Goal: Information Seeking & Learning: Find specific fact

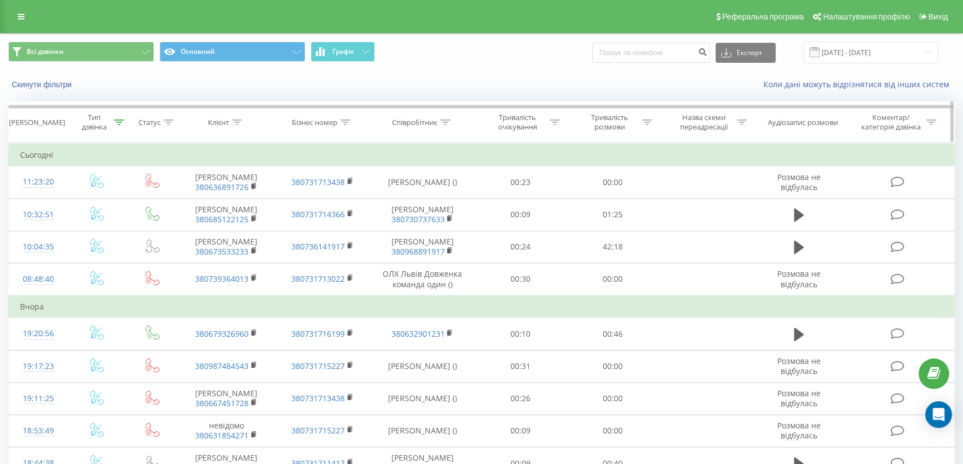
click at [237, 121] on icon at bounding box center [237, 123] width 10 height 6
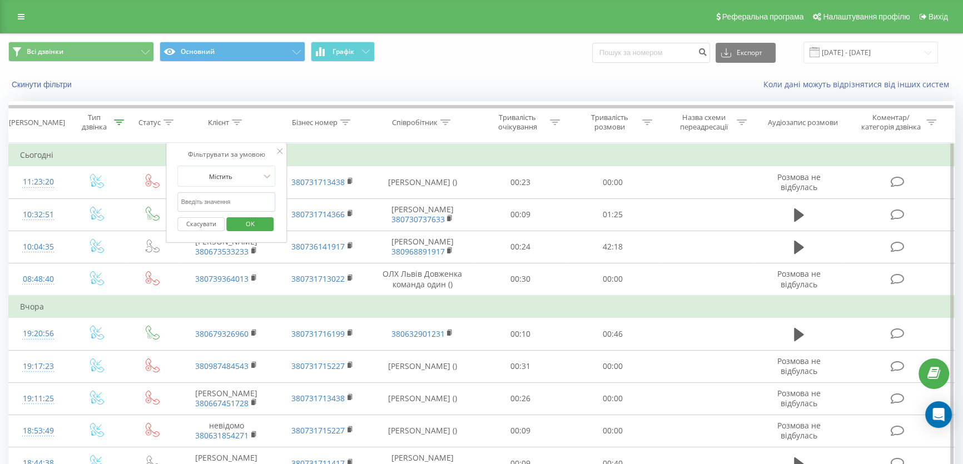
click at [231, 200] on input "text" at bounding box center [227, 201] width 98 height 19
drag, startPoint x: 232, startPoint y: 200, endPoint x: 885, endPoint y: 53, distance: 669.6
click at [886, 52] on input "[DATE] - [DATE]" at bounding box center [870, 53] width 135 height 22
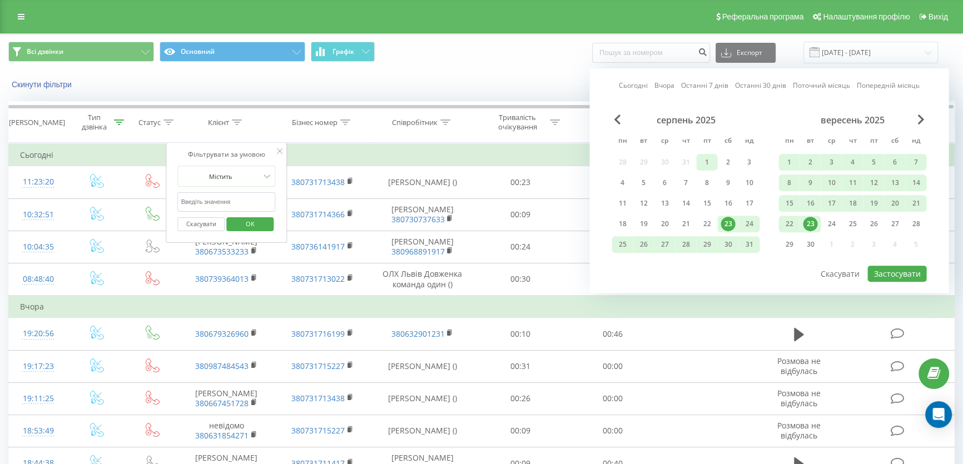
click at [708, 161] on div "1" at bounding box center [706, 162] width 14 height 14
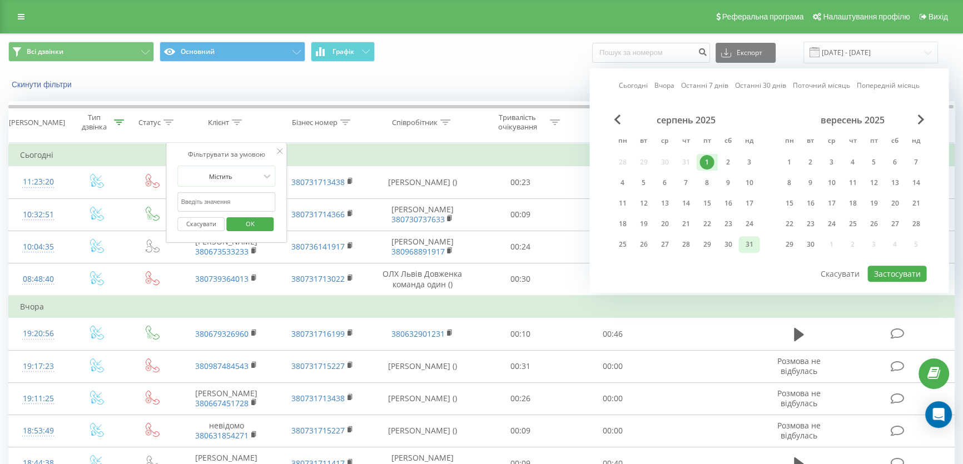
click at [752, 246] on div "31" at bounding box center [749, 244] width 14 height 14
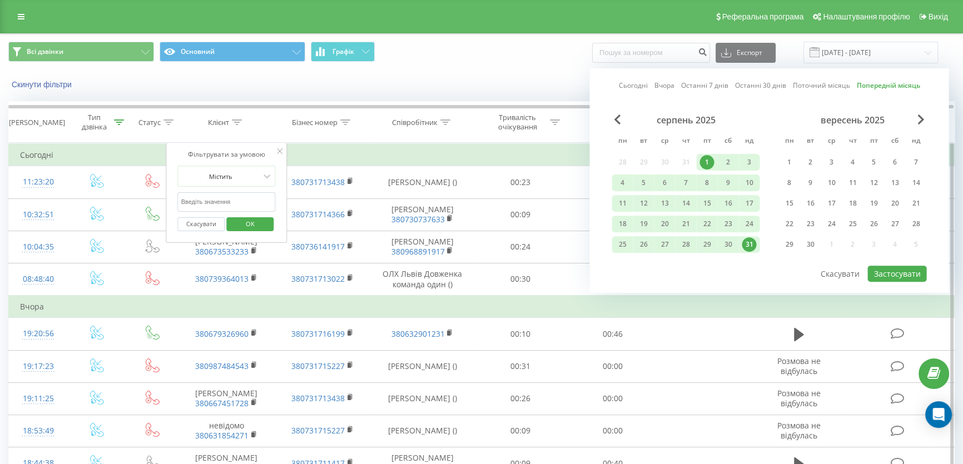
click at [222, 200] on input "text" at bounding box center [227, 201] width 98 height 19
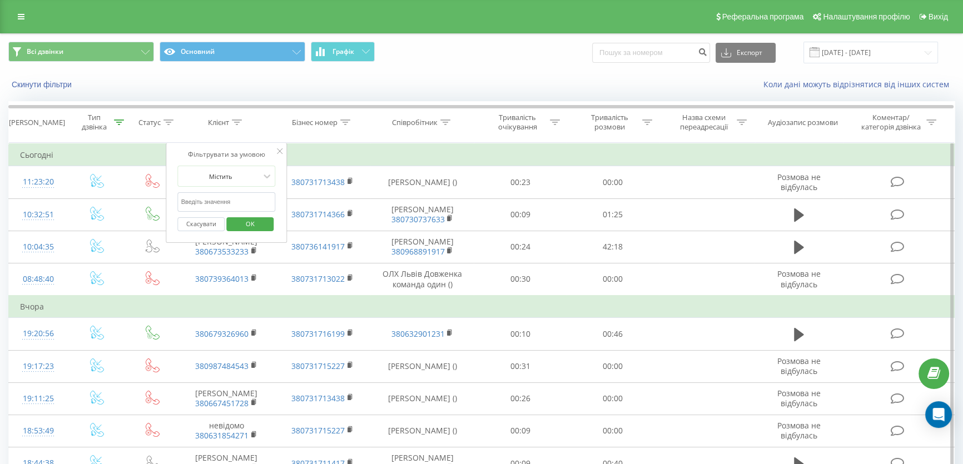
paste input "98 297 3979"
type input "98 297 3979"
click at [865, 44] on input "23.08.2025 - 23.09.2025" at bounding box center [870, 53] width 135 height 22
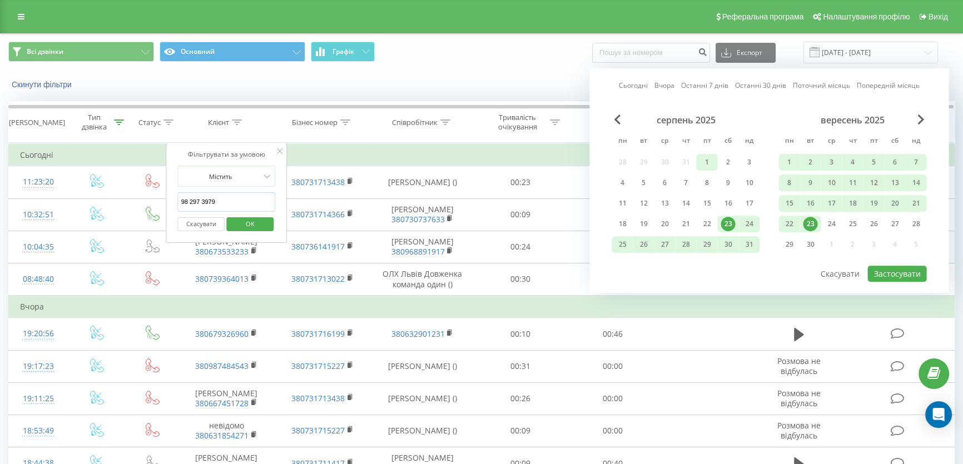
click at [700, 161] on div "1" at bounding box center [706, 162] width 14 height 14
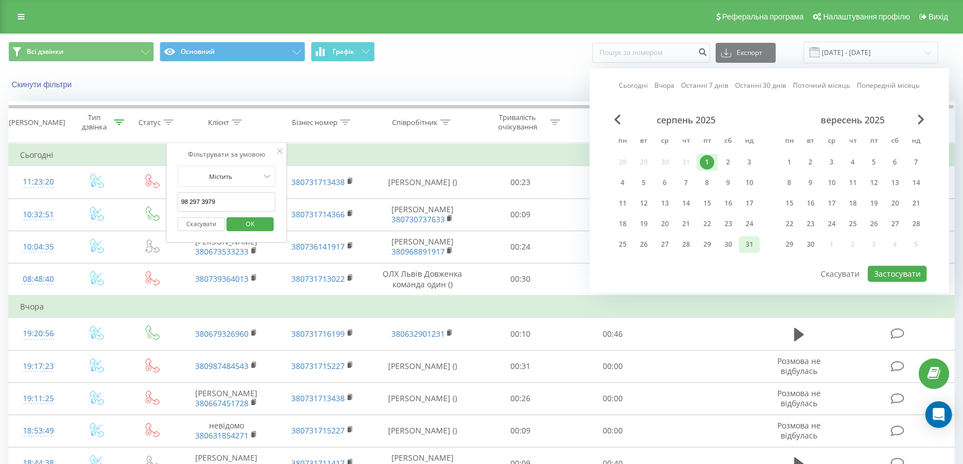
click at [750, 242] on div "31" at bounding box center [749, 244] width 14 height 14
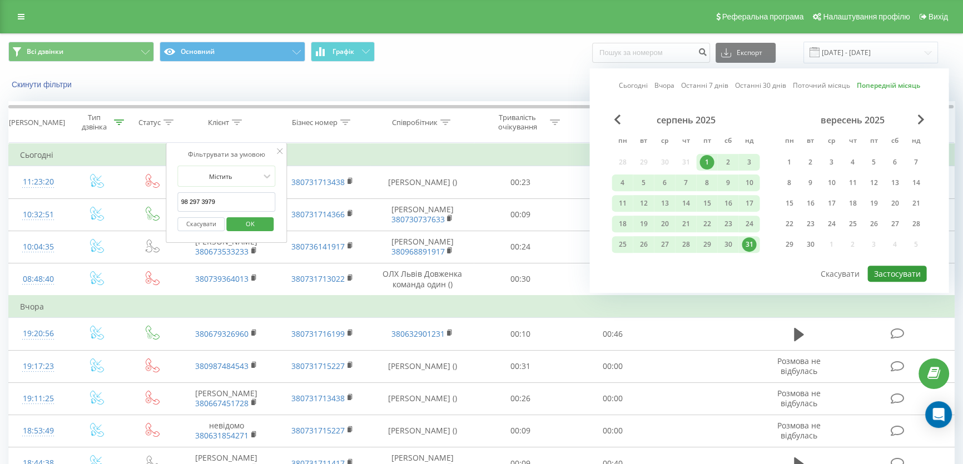
click at [897, 266] on button "Застосувати" at bounding box center [896, 274] width 59 height 16
type input "01.08.2025 - 31.08.2025"
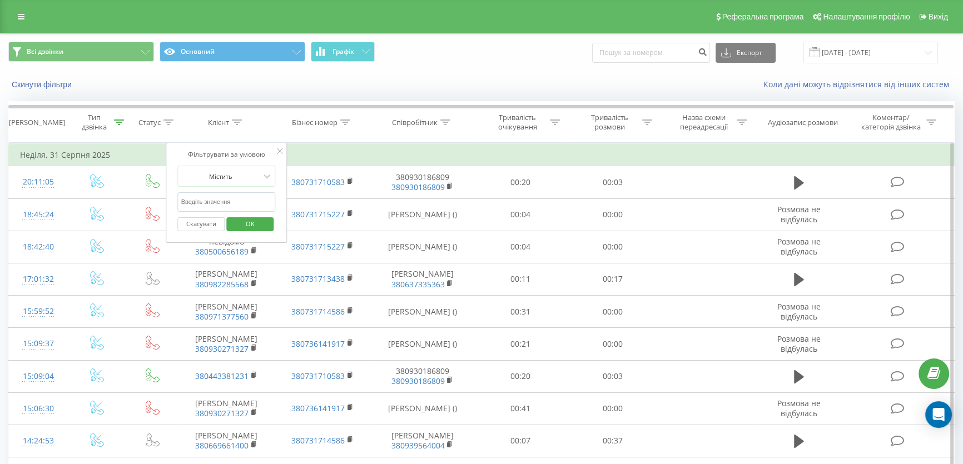
click at [222, 203] on input "text" at bounding box center [227, 201] width 98 height 19
click at [200, 201] on input "98 297 3979" at bounding box center [227, 201] width 98 height 19
click at [203, 200] on input "98 297 3979" at bounding box center [227, 201] width 98 height 19
click at [203, 202] on input "98 297 3979" at bounding box center [227, 201] width 98 height 19
click at [203, 204] on input "98 297 3979" at bounding box center [227, 201] width 98 height 19
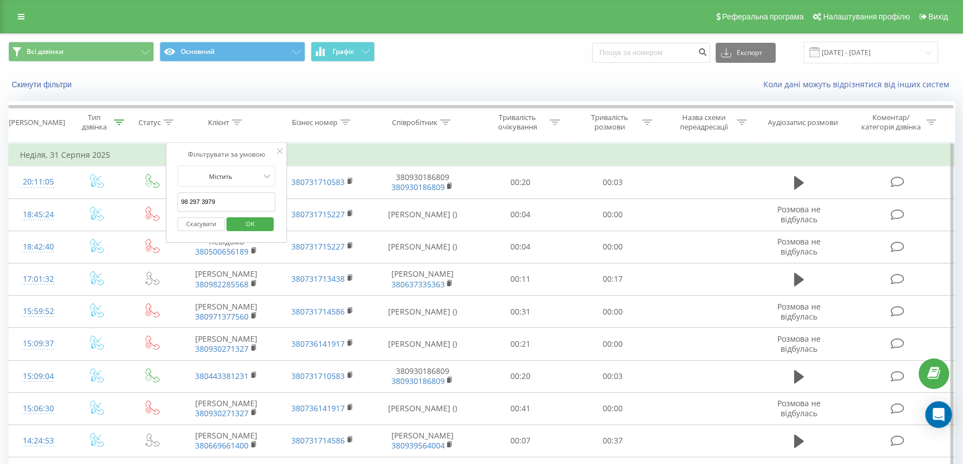
click at [201, 198] on input "98 297 3979" at bounding box center [227, 201] width 98 height 19
click at [187, 200] on input "98 2973979" at bounding box center [227, 201] width 98 height 19
click at [189, 200] on input "98 2973979" at bounding box center [227, 201] width 98 height 19
type input "982973979"
click at [261, 220] on span "OK" at bounding box center [250, 223] width 31 height 17
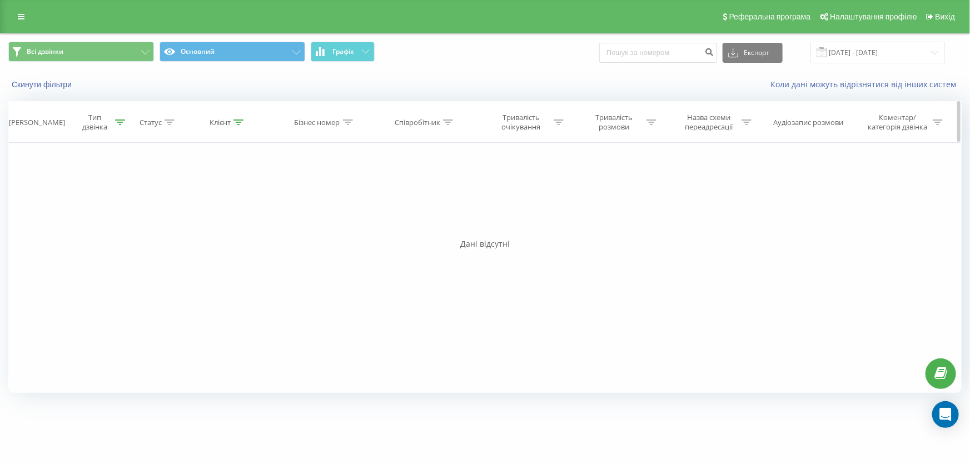
click at [118, 127] on div "Тип дзвінка" at bounding box center [101, 122] width 47 height 19
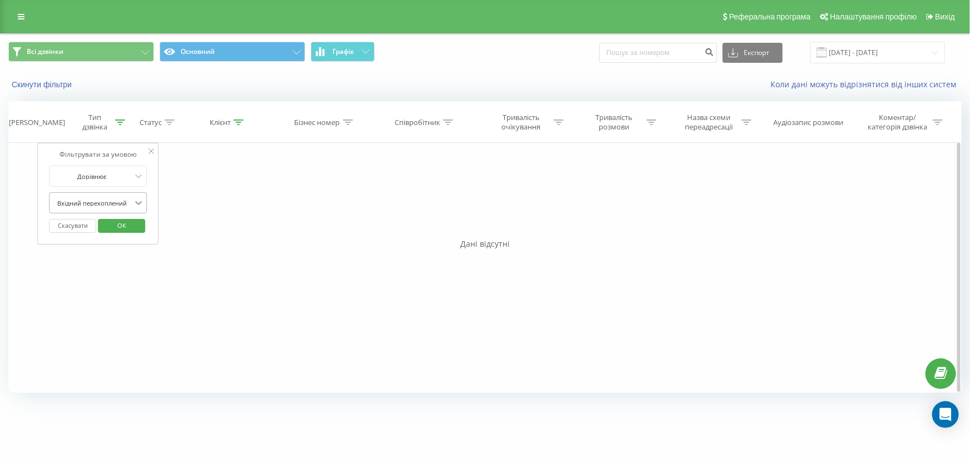
click at [139, 203] on icon at bounding box center [138, 203] width 7 height 4
click at [52, 84] on button "Скинути фільтри" at bounding box center [42, 84] width 69 height 10
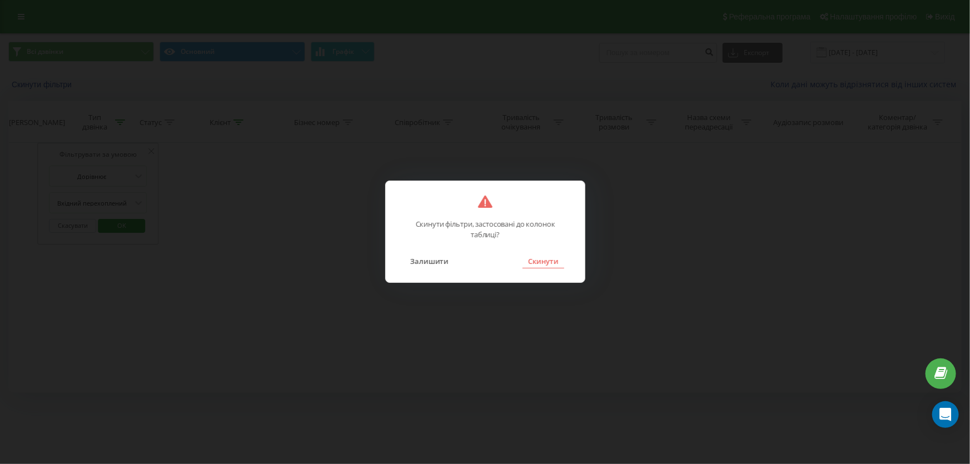
drag, startPoint x: 547, startPoint y: 255, endPoint x: 533, endPoint y: 193, distance: 63.2
click at [546, 255] on button "Скинути" at bounding box center [544, 261] width 42 height 14
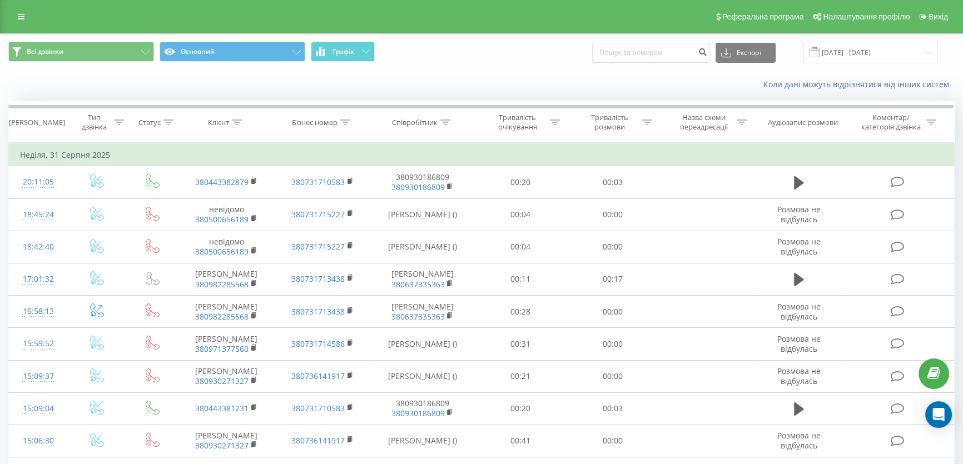
drag, startPoint x: 11, startPoint y: 14, endPoint x: 17, endPoint y: 16, distance: 5.8
click at [11, 15] on link at bounding box center [21, 17] width 20 height 16
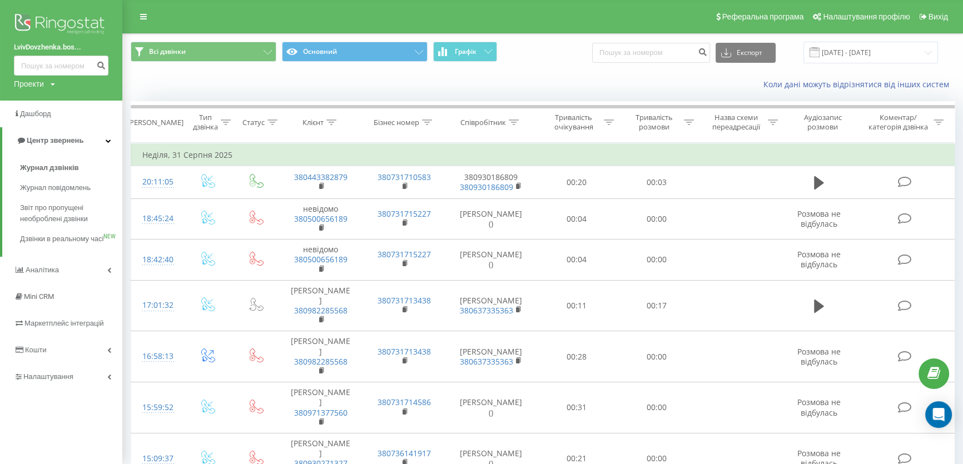
click at [39, 19] on img at bounding box center [61, 25] width 94 height 28
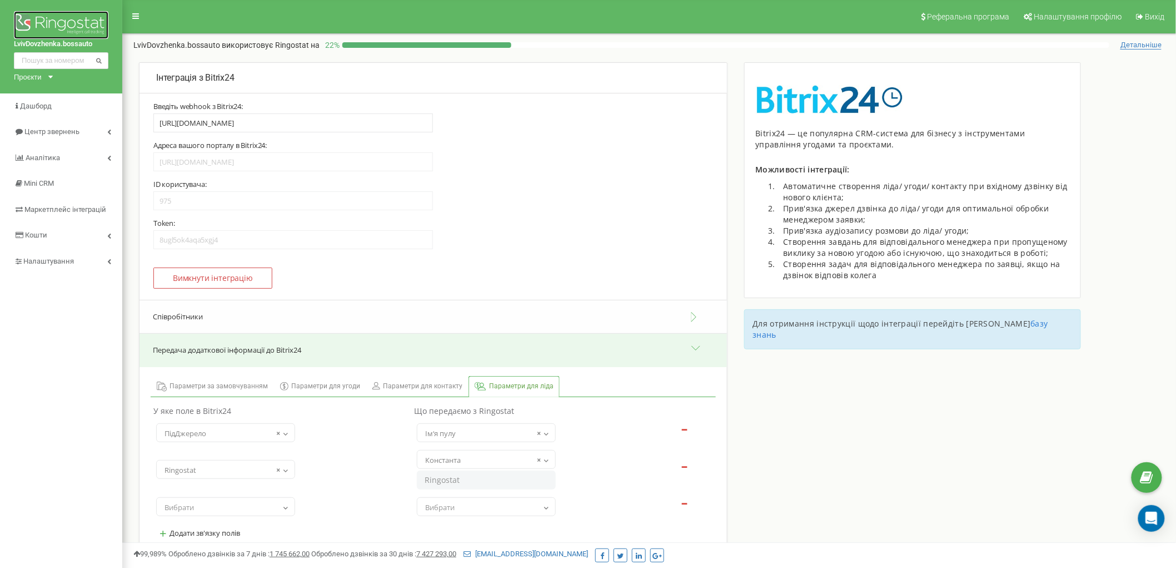
click at [67, 18] on img at bounding box center [61, 25] width 94 height 28
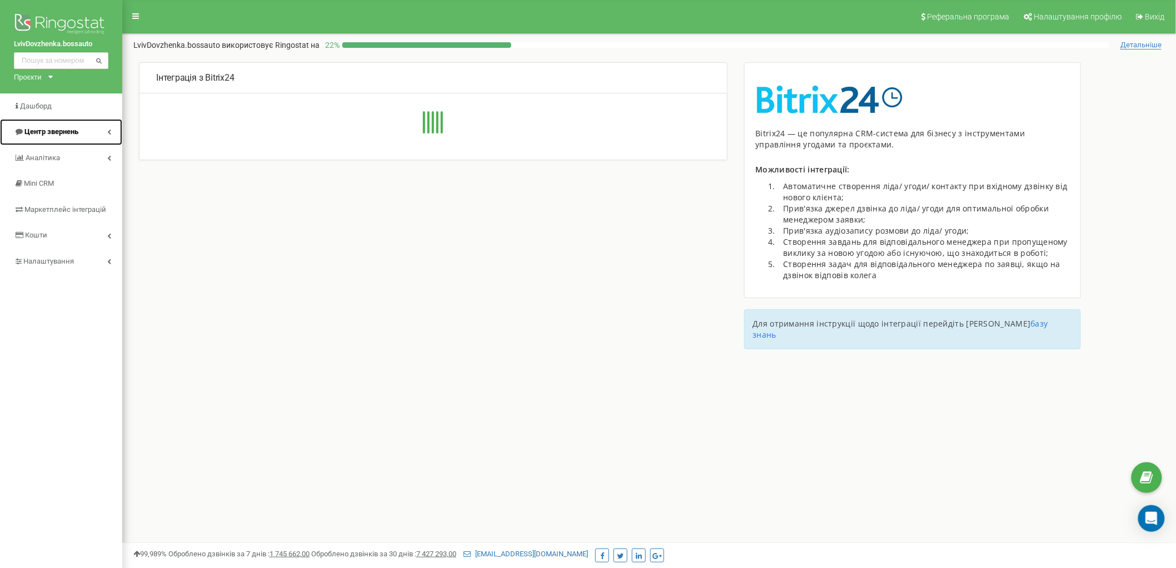
click at [83, 131] on link "Центр звернень" at bounding box center [61, 132] width 122 height 26
type input "https://bossautoukraine.bitrix24.eu/rest/975/8ugl5ok4aqa5xgj4/"
type input "https://bossautoukraine.bitrix24.eu"
type input "975"
type input "8ugl5ok4aqa5xgj4"
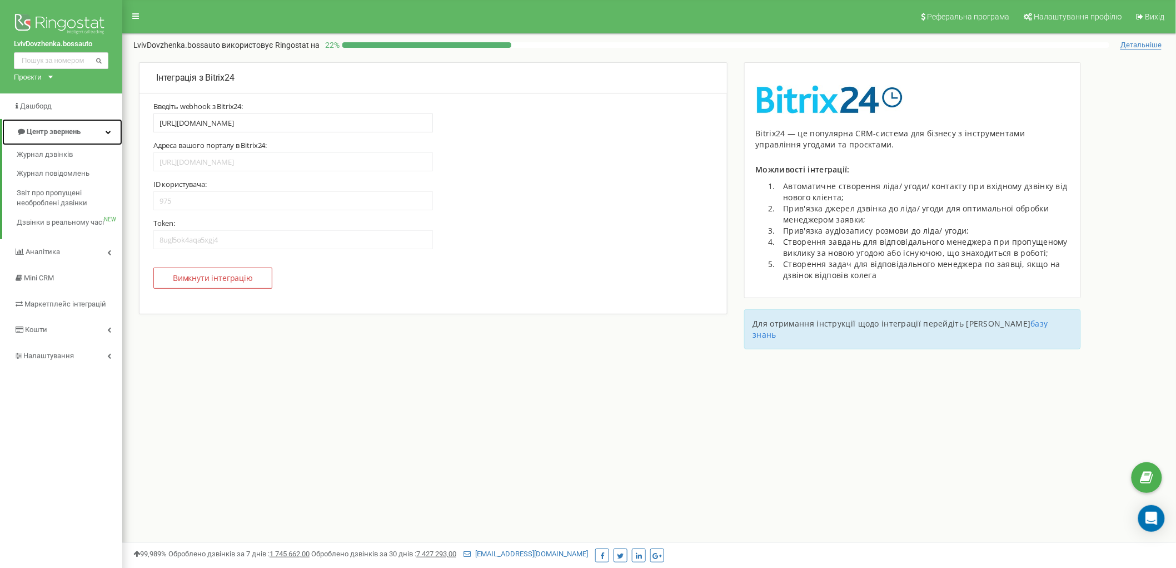
click at [84, 132] on link "Центр звернень" at bounding box center [62, 132] width 120 height 26
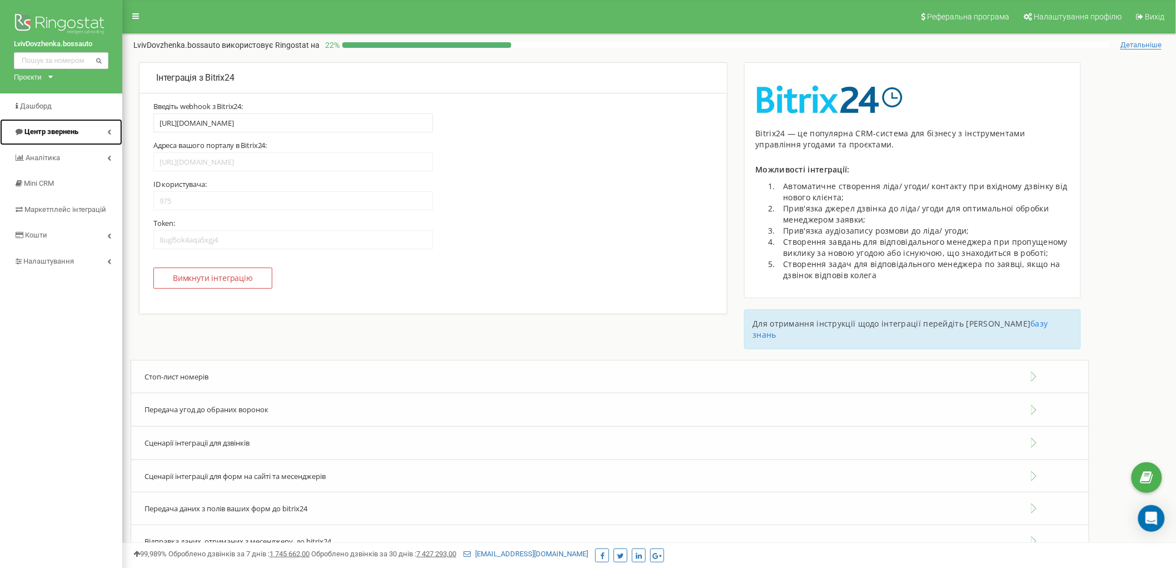
click at [84, 132] on link "Центр звернень" at bounding box center [61, 132] width 122 height 26
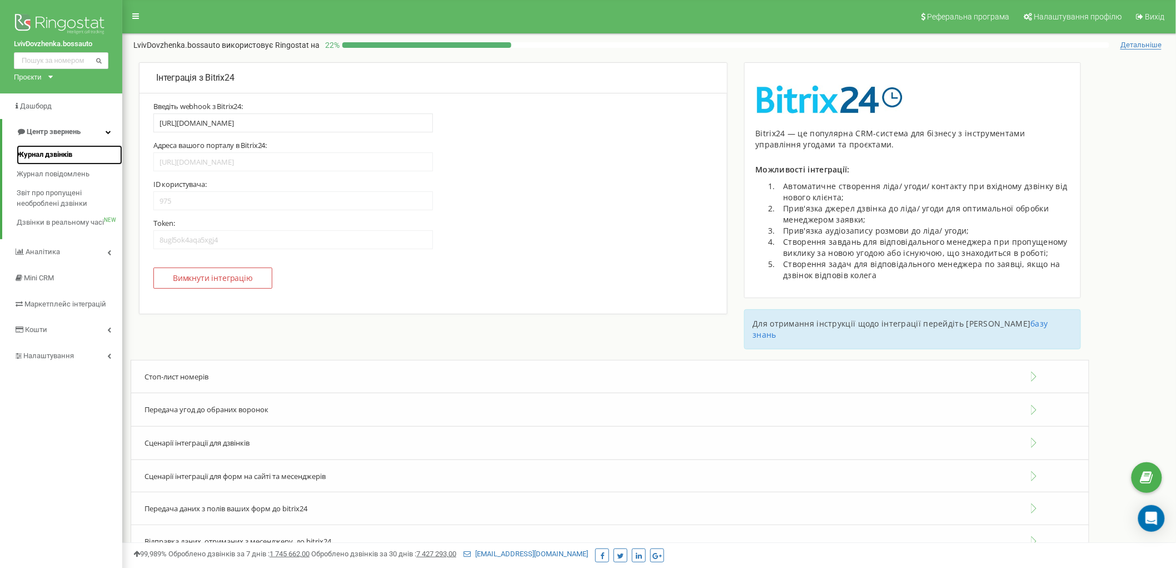
click at [51, 158] on span "Журнал дзвінків" at bounding box center [45, 155] width 56 height 11
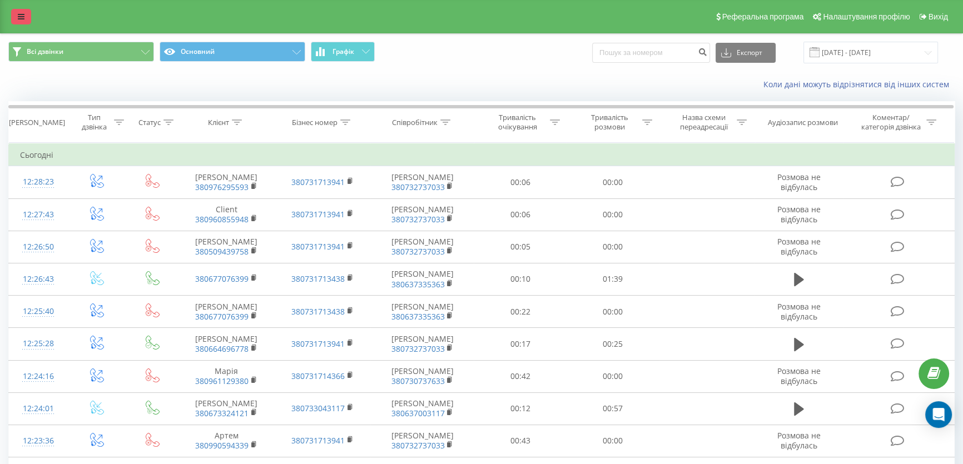
click at [11, 11] on div "Реферальна програма Налаштування профілю Вихід" at bounding box center [481, 16] width 963 height 33
click at [26, 20] on link at bounding box center [21, 17] width 20 height 16
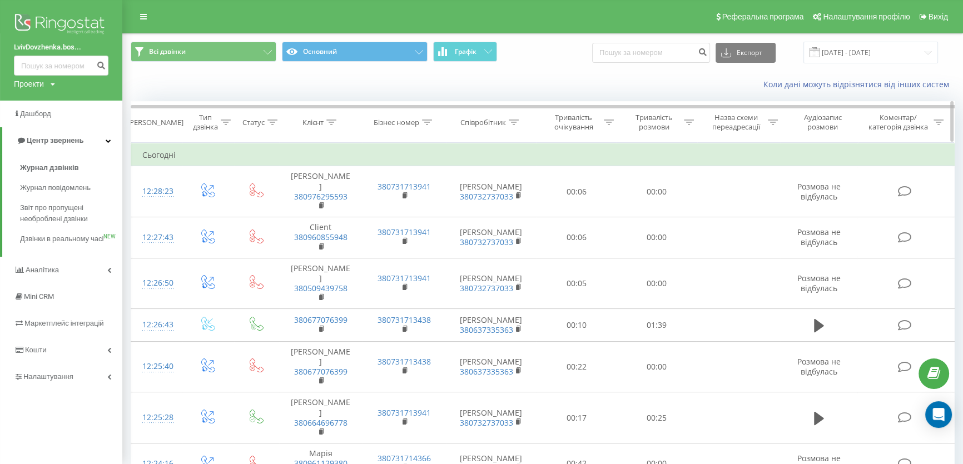
click at [425, 122] on icon at bounding box center [427, 123] width 10 height 6
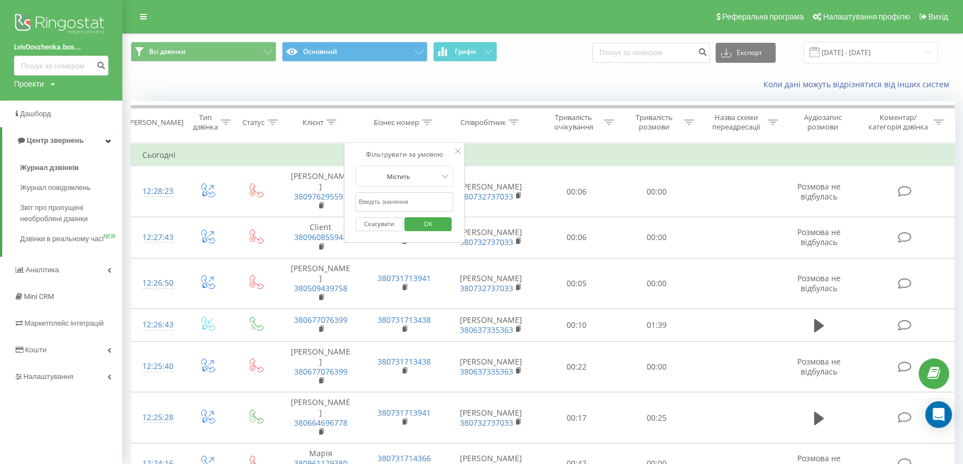
click at [398, 199] on input "text" at bounding box center [404, 201] width 98 height 19
paste input "963704093"
click at [429, 222] on span "OK" at bounding box center [427, 223] width 31 height 17
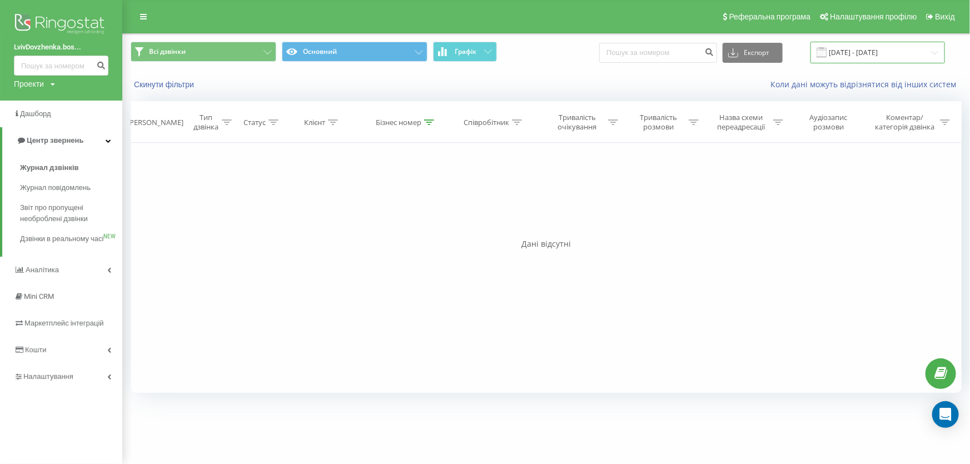
click at [893, 59] on input "23.08.2025 - 23.09.2025" at bounding box center [877, 53] width 135 height 22
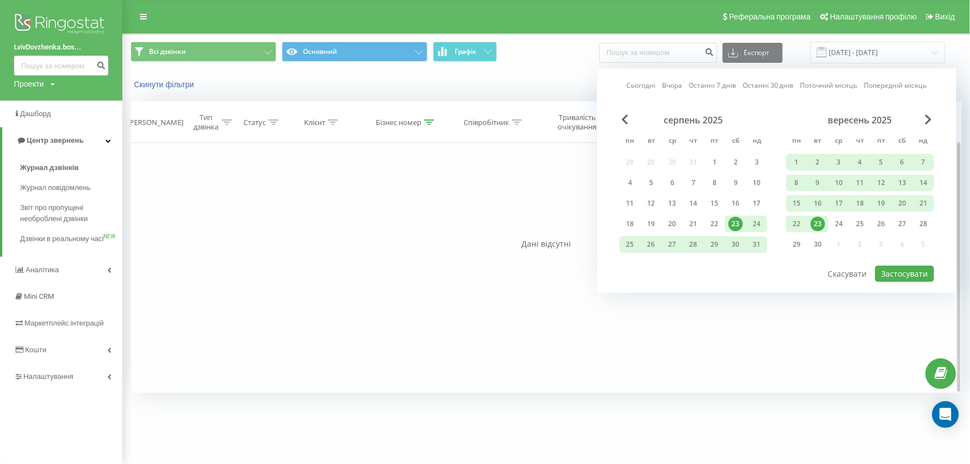
click at [411, 322] on div "Фільтрувати за умовою Дорівнює Введіть значення Скасувати OK Фільтрувати за умо…" at bounding box center [546, 268] width 831 height 250
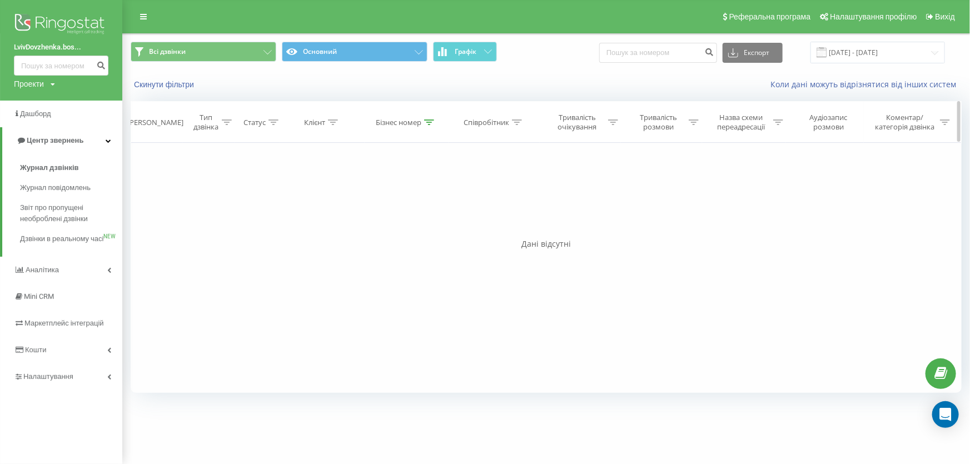
click at [431, 126] on div at bounding box center [429, 122] width 10 height 9
click at [409, 186] on div "Містить" at bounding box center [407, 176] width 98 height 21
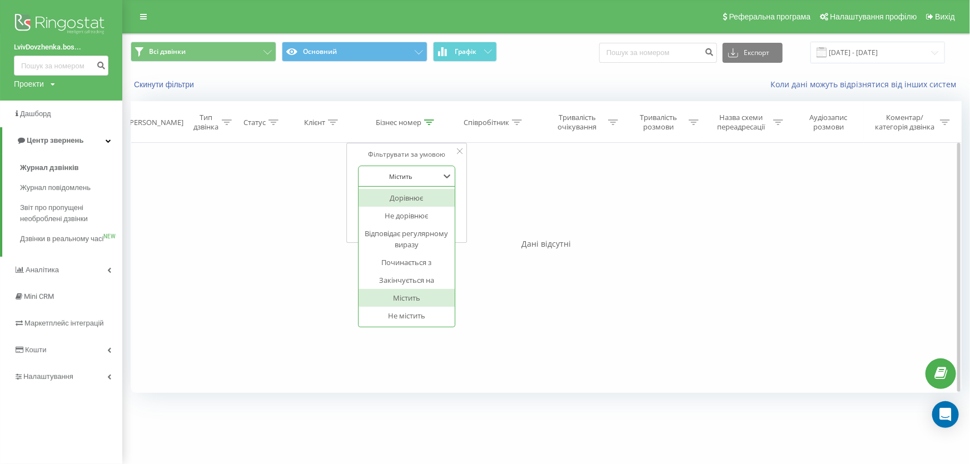
click at [300, 237] on div "Фільтрувати за умовою Дорівнює Введіть значення Скасувати OK Фільтрувати за умо…" at bounding box center [546, 268] width 831 height 250
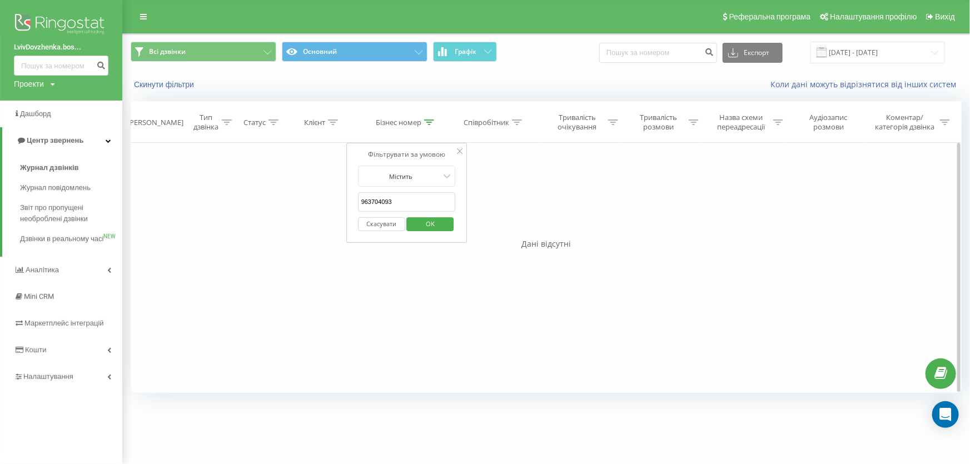
drag, startPoint x: 406, startPoint y: 202, endPoint x: 320, endPoint y: 202, distance: 86.7
click at [323, 202] on div "Фільтрувати за умовою Дорівнює Введіть значення Скасувати OK Фільтрувати за умо…" at bounding box center [546, 268] width 831 height 250
paste input "3819"
type input "963703819"
click at [438, 228] on span "OK" at bounding box center [430, 223] width 31 height 17
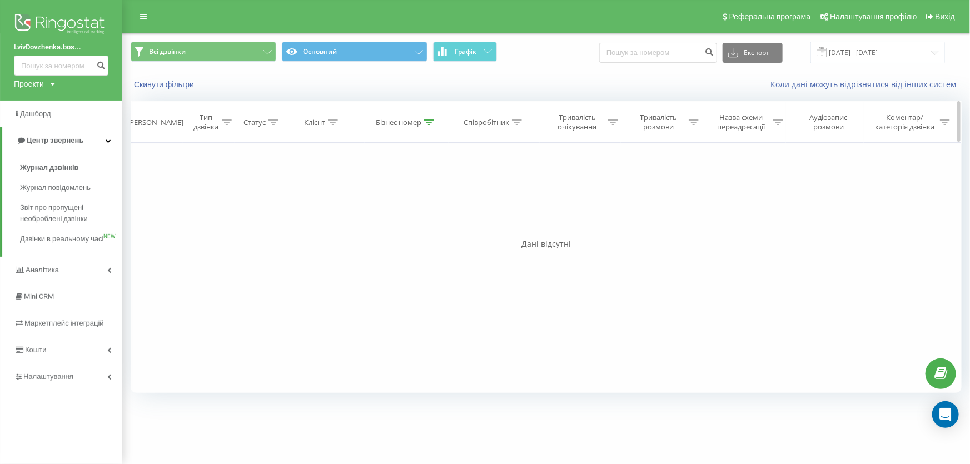
click at [431, 122] on icon at bounding box center [429, 123] width 10 height 6
click at [401, 204] on input "963703819" at bounding box center [407, 201] width 98 height 19
click at [188, 83] on button "Скинути фільтри" at bounding box center [165, 84] width 69 height 10
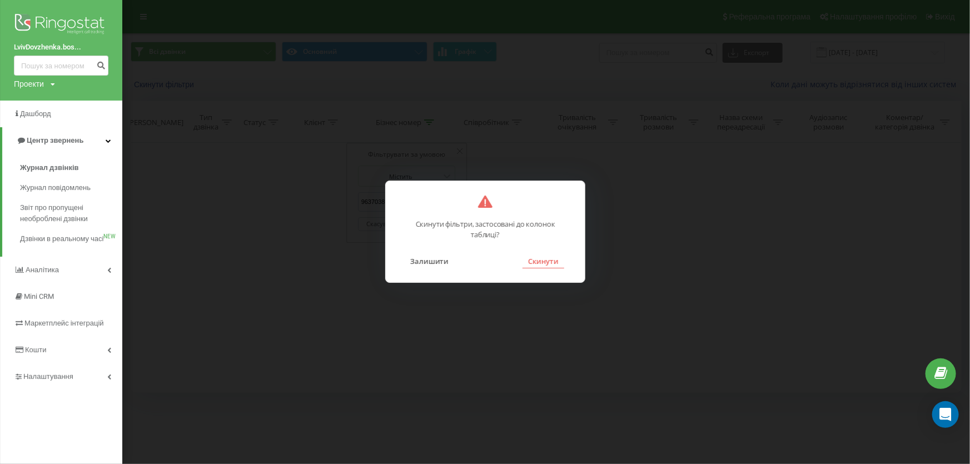
click at [531, 260] on button "Скинути" at bounding box center [544, 261] width 42 height 14
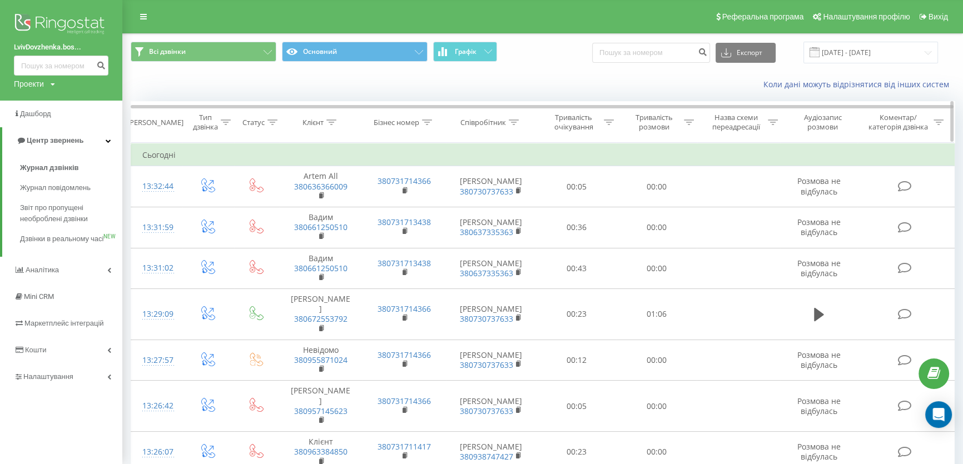
click at [332, 123] on icon at bounding box center [331, 123] width 10 height 6
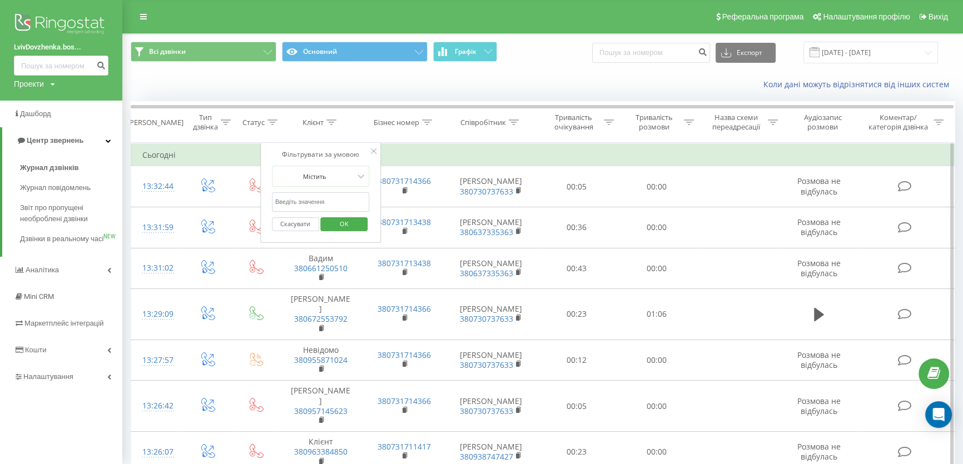
click at [311, 202] on input "text" at bounding box center [321, 201] width 98 height 19
paste input "963704093"
drag, startPoint x: 296, startPoint y: 202, endPoint x: 263, endPoint y: 200, distance: 32.9
paste input "0632901614"
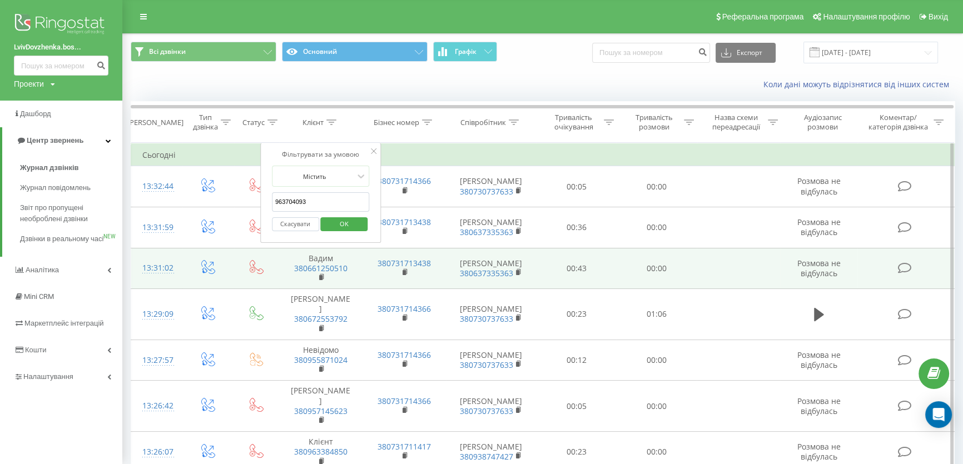
type input "0632901614"
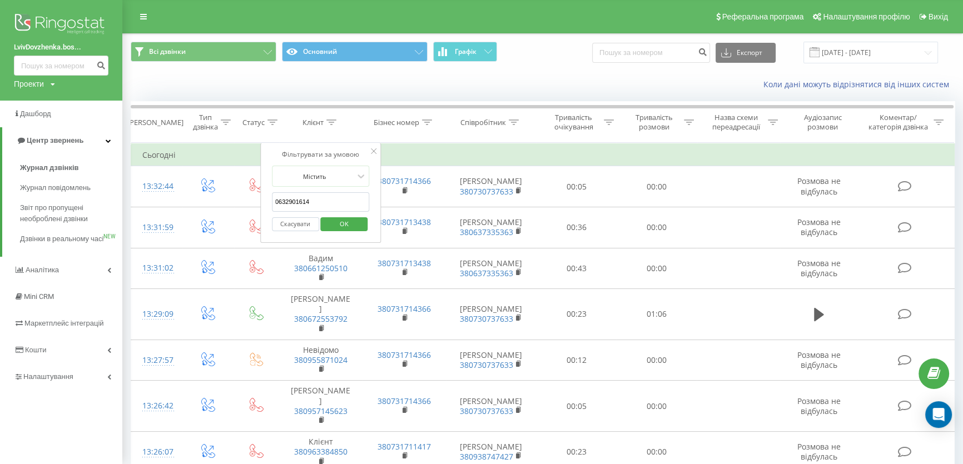
click at [344, 218] on span "OK" at bounding box center [344, 223] width 31 height 17
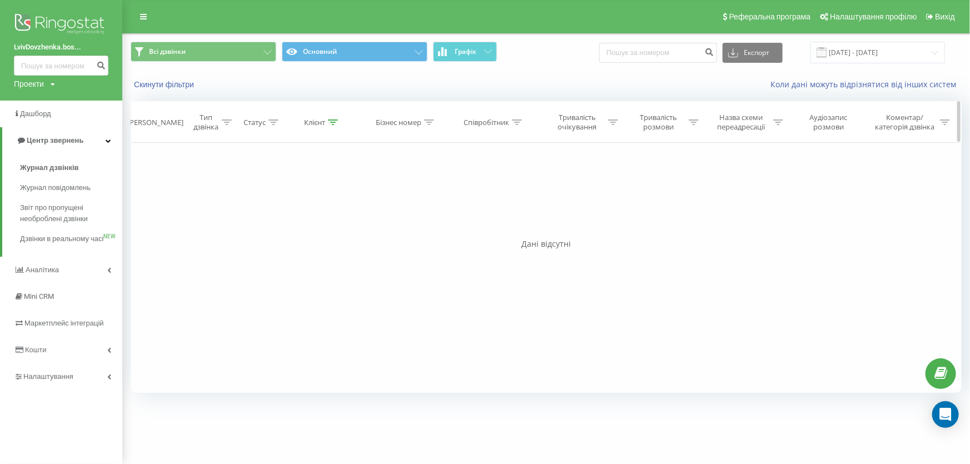
click at [331, 121] on icon at bounding box center [333, 123] width 10 height 6
click at [344, 221] on span "OK" at bounding box center [345, 223] width 31 height 17
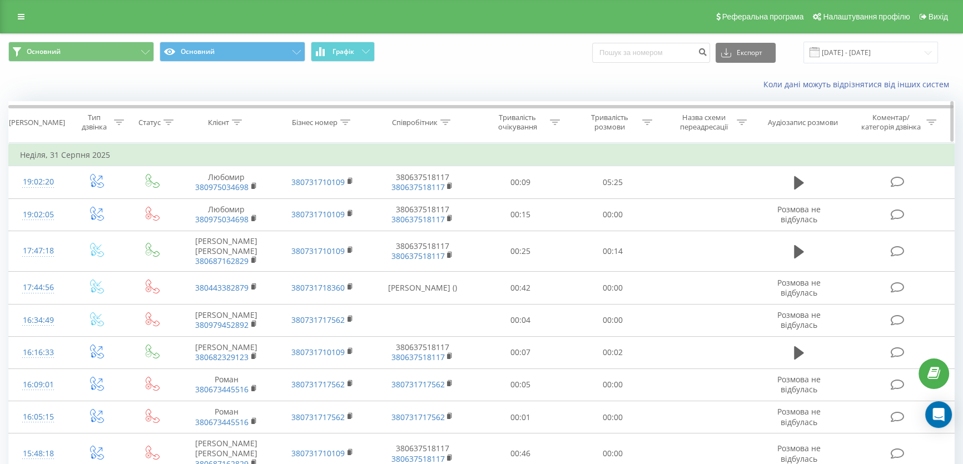
click at [238, 122] on icon at bounding box center [237, 123] width 10 height 6
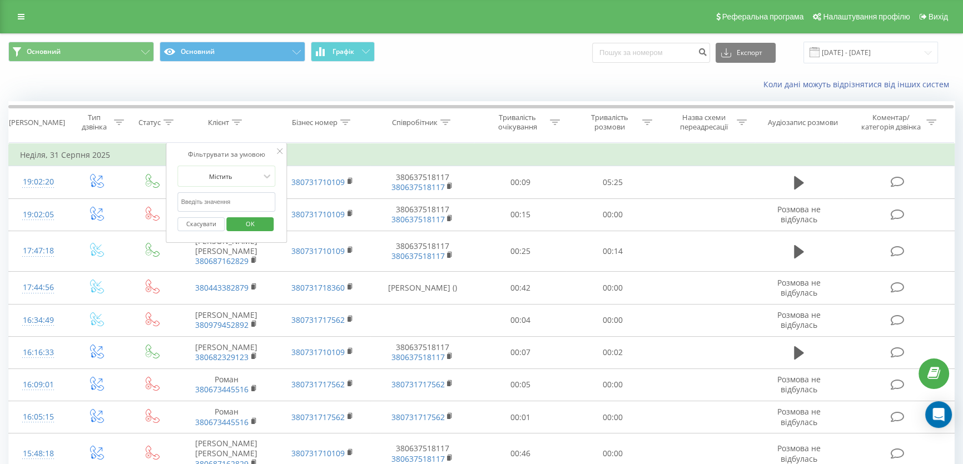
click at [228, 199] on input "text" at bounding box center [227, 201] width 98 height 19
paste input "98 297 3979"
click at [202, 201] on input "98 297 3979" at bounding box center [227, 201] width 98 height 19
click at [192, 199] on input "98 2973979" at bounding box center [227, 201] width 98 height 19
click at [191, 200] on input "98 2973979" at bounding box center [227, 201] width 98 height 19
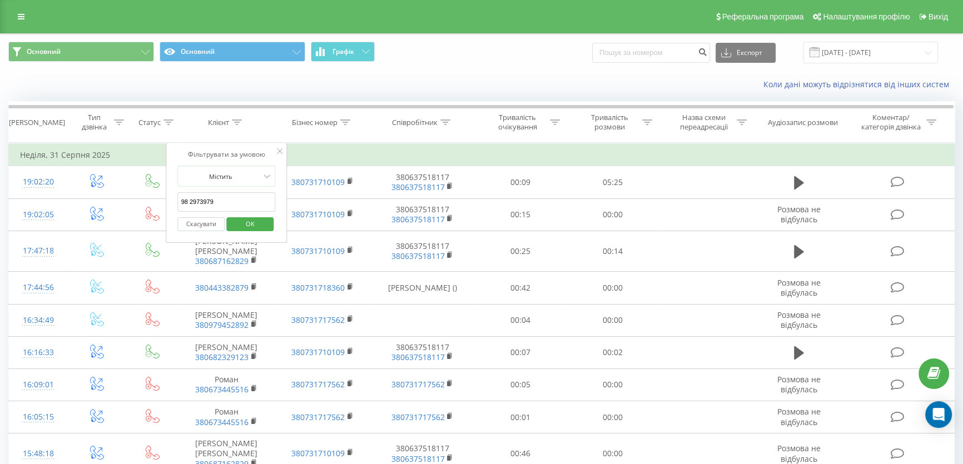
click at [190, 201] on input "98 2973979" at bounding box center [227, 201] width 98 height 19
click at [263, 231] on span "OK" at bounding box center [250, 223] width 31 height 17
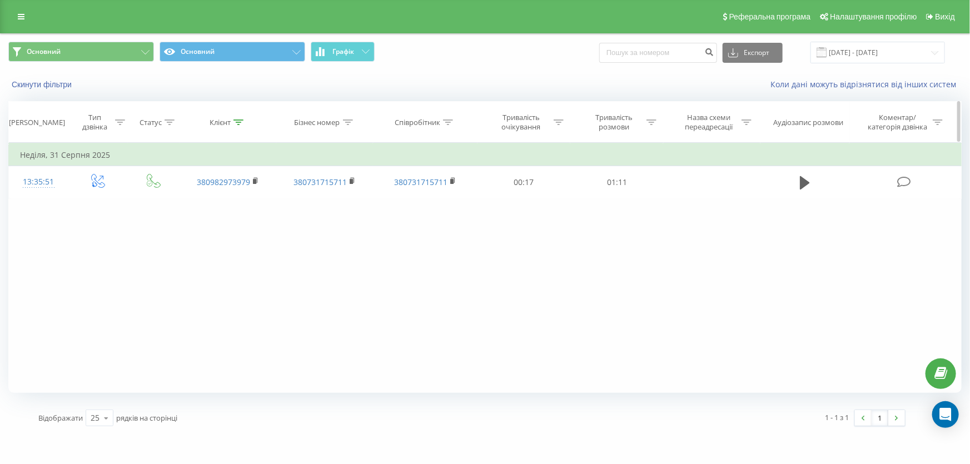
click at [243, 122] on icon at bounding box center [238, 123] width 10 height 6
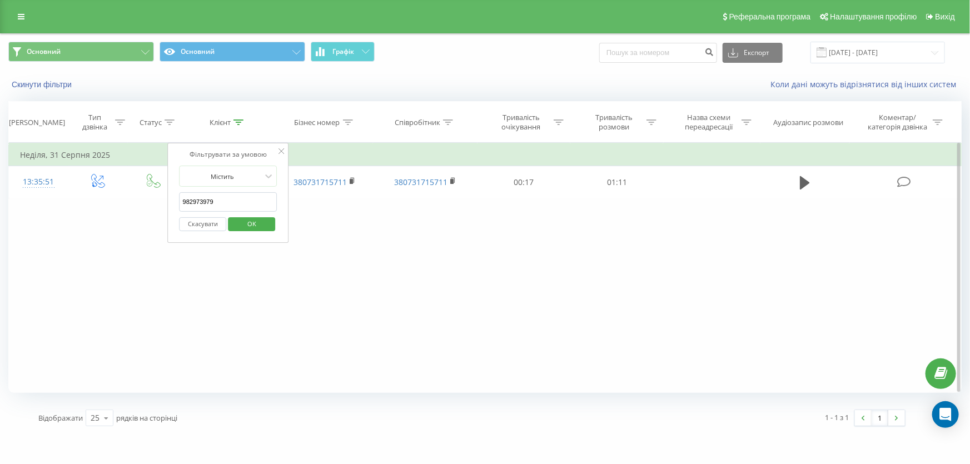
drag, startPoint x: 223, startPoint y: 199, endPoint x: 180, endPoint y: 200, distance: 43.4
click at [180, 200] on input "982973979" at bounding box center [229, 201] width 98 height 19
paste input "63 776 9677"
click at [204, 200] on input "63 776 9677" at bounding box center [229, 201] width 98 height 19
type input "637769677"
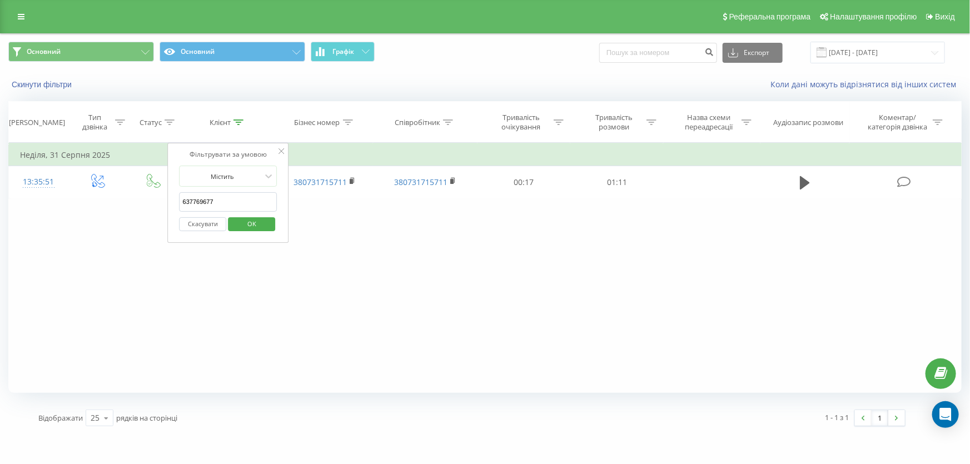
click at [257, 225] on span "OK" at bounding box center [251, 223] width 31 height 17
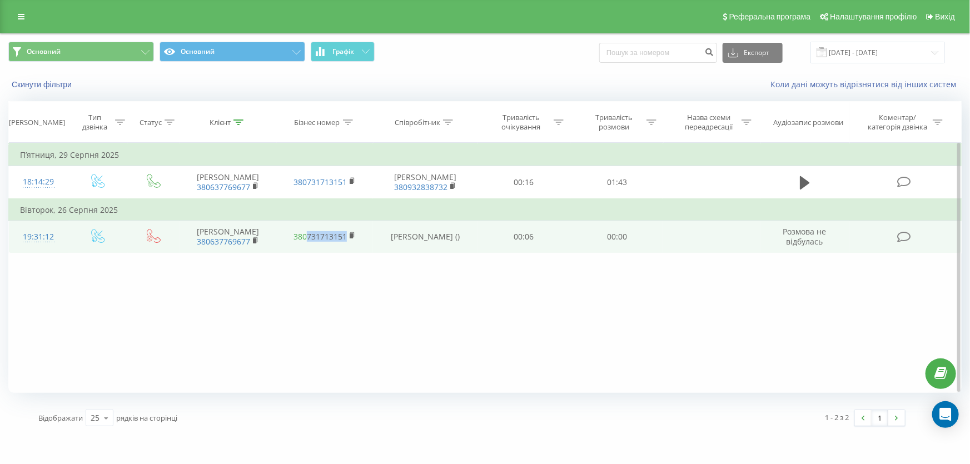
drag, startPoint x: 349, startPoint y: 247, endPoint x: 306, endPoint y: 238, distance: 44.2
click at [306, 238] on td "380731713151" at bounding box center [324, 237] width 97 height 32
copy link "731713151"
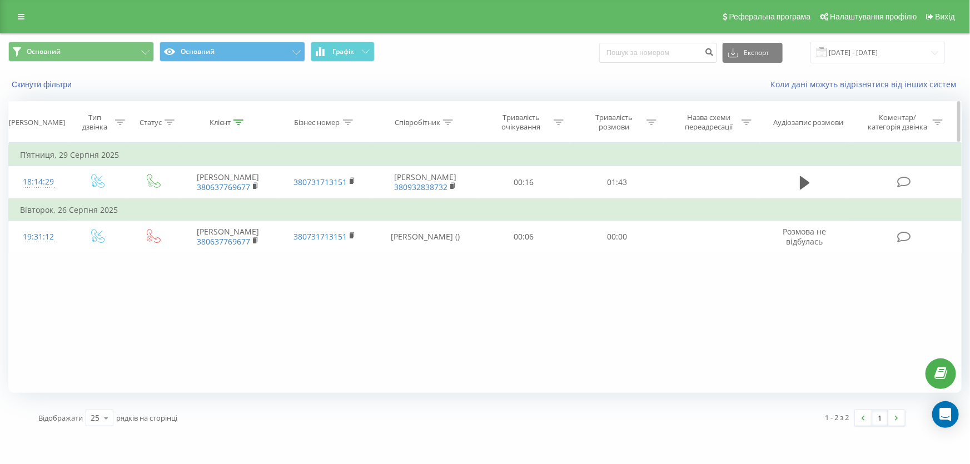
click at [237, 121] on icon at bounding box center [238, 123] width 10 height 6
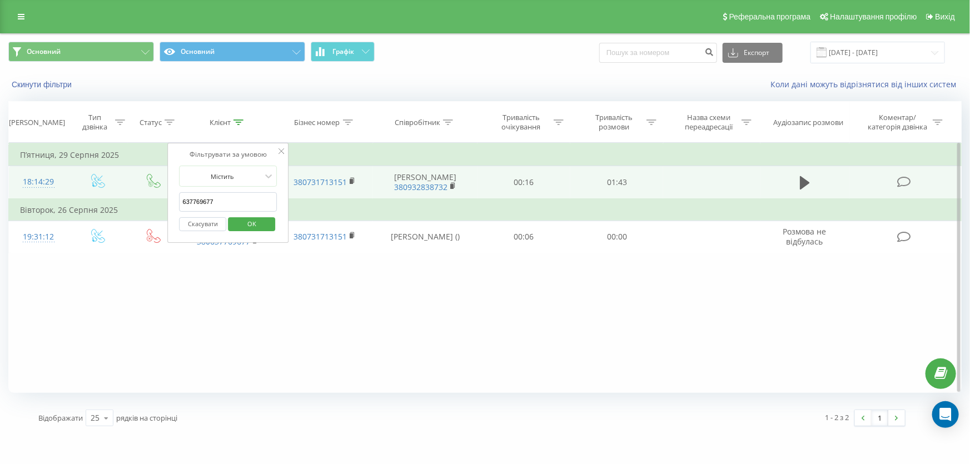
click at [166, 196] on table "Фільтрувати за умовою Дорівнює Введіть значення Скасувати OK Фільтрувати за умо…" at bounding box center [484, 198] width 953 height 111
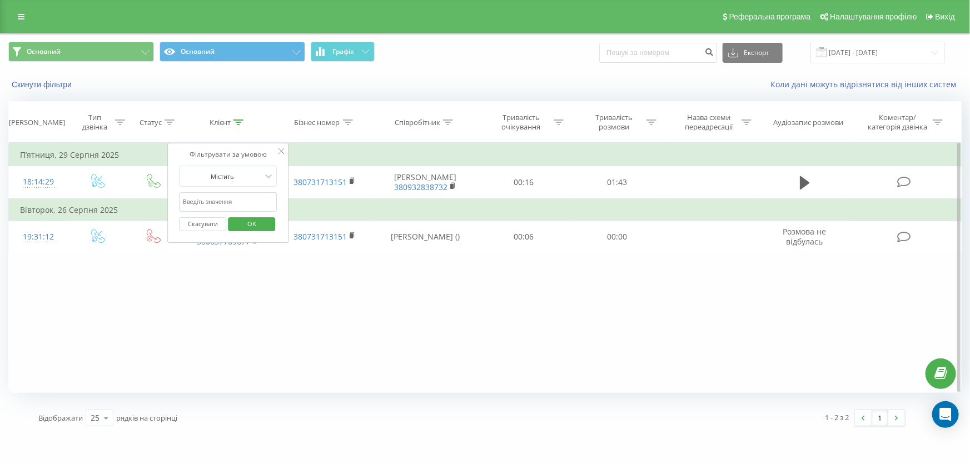
click at [280, 151] on icon at bounding box center [281, 151] width 6 height 6
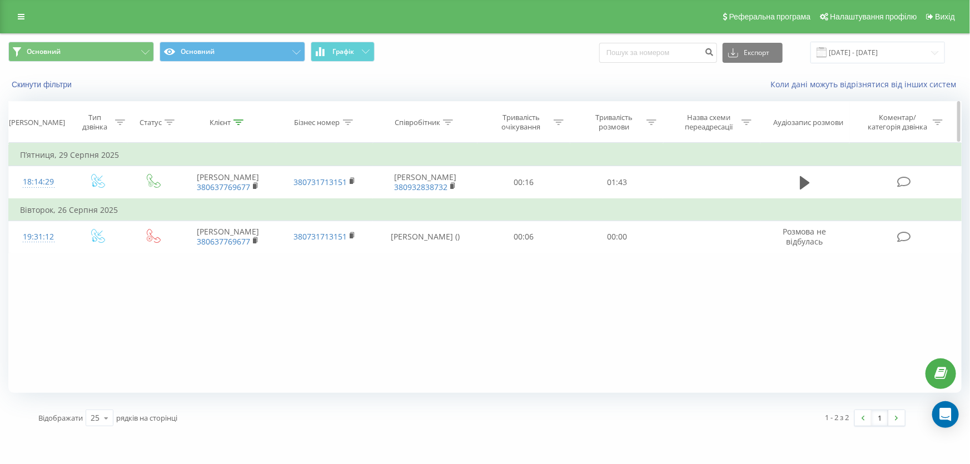
click at [350, 120] on icon at bounding box center [348, 123] width 10 height 6
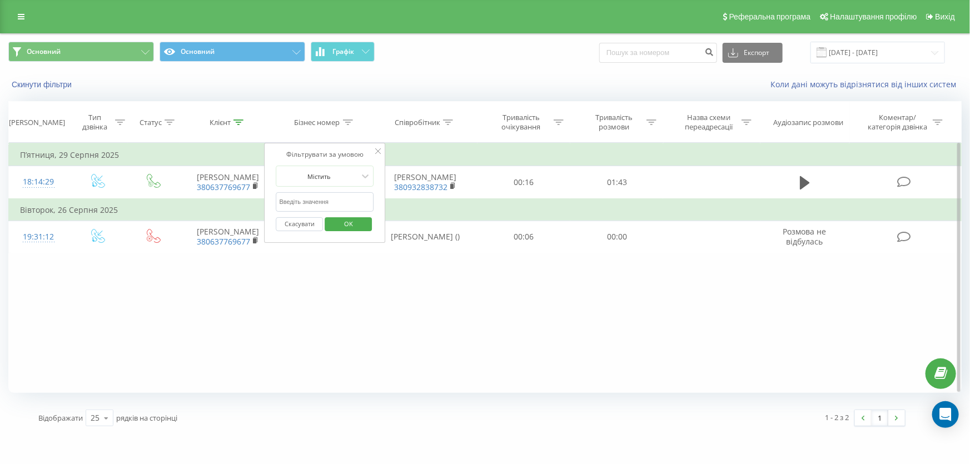
click at [321, 195] on input "text" at bounding box center [325, 201] width 98 height 19
paste input "731713151"
type input "731713151"
click at [346, 222] on span "OK" at bounding box center [348, 223] width 31 height 17
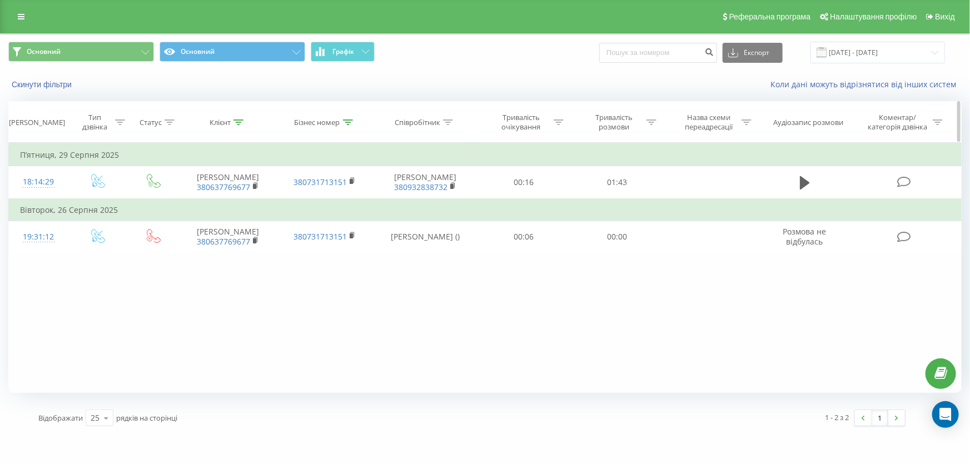
click at [236, 120] on icon at bounding box center [239, 123] width 10 height 6
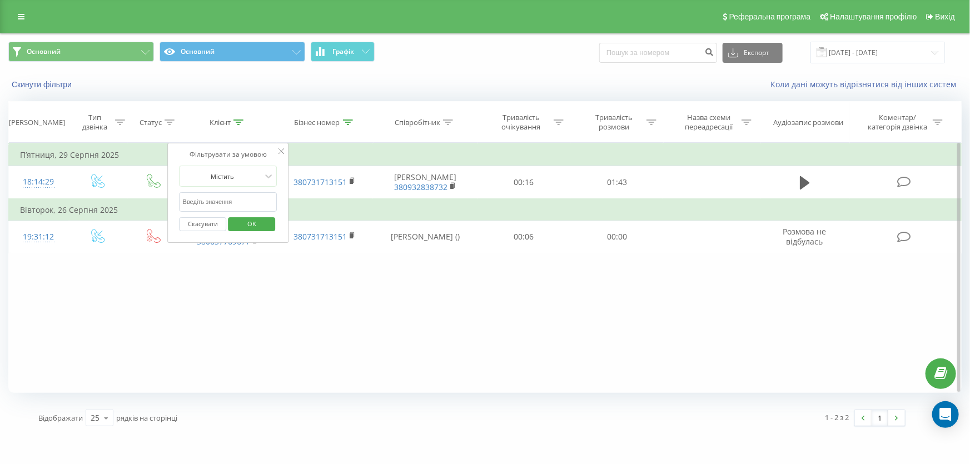
click at [210, 227] on button "Скасувати" at bounding box center [203, 224] width 47 height 14
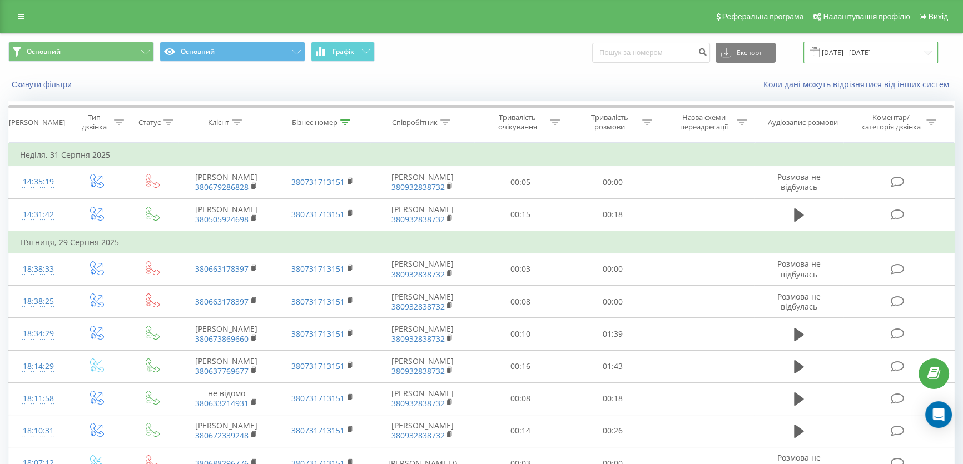
click at [862, 56] on input "01.08.2025 - 31.08.2025" at bounding box center [870, 53] width 135 height 22
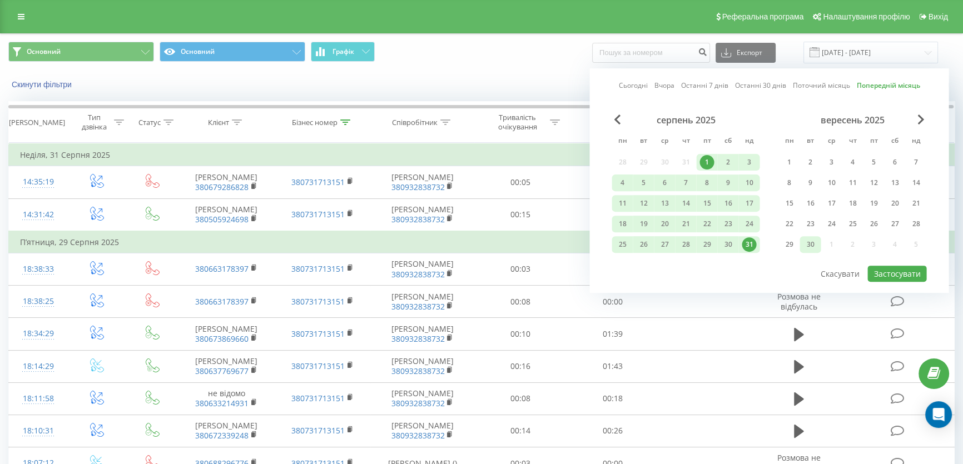
click at [816, 242] on div "30" at bounding box center [810, 244] width 14 height 14
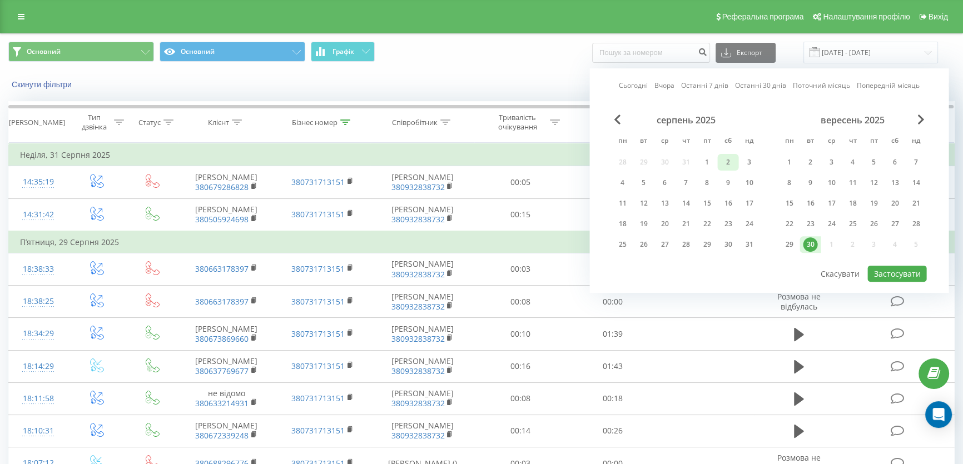
drag, startPoint x: 705, startPoint y: 157, endPoint x: 724, endPoint y: 167, distance: 20.6
click at [706, 158] on div "1" at bounding box center [706, 162] width 14 height 14
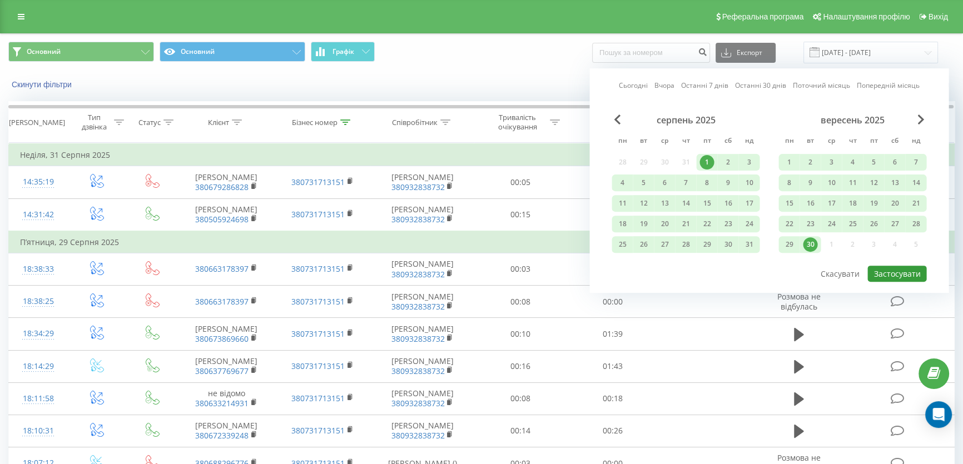
click at [896, 270] on button "Застосувати" at bounding box center [896, 274] width 59 height 16
type input "01.08.2025 - 30.09.2025"
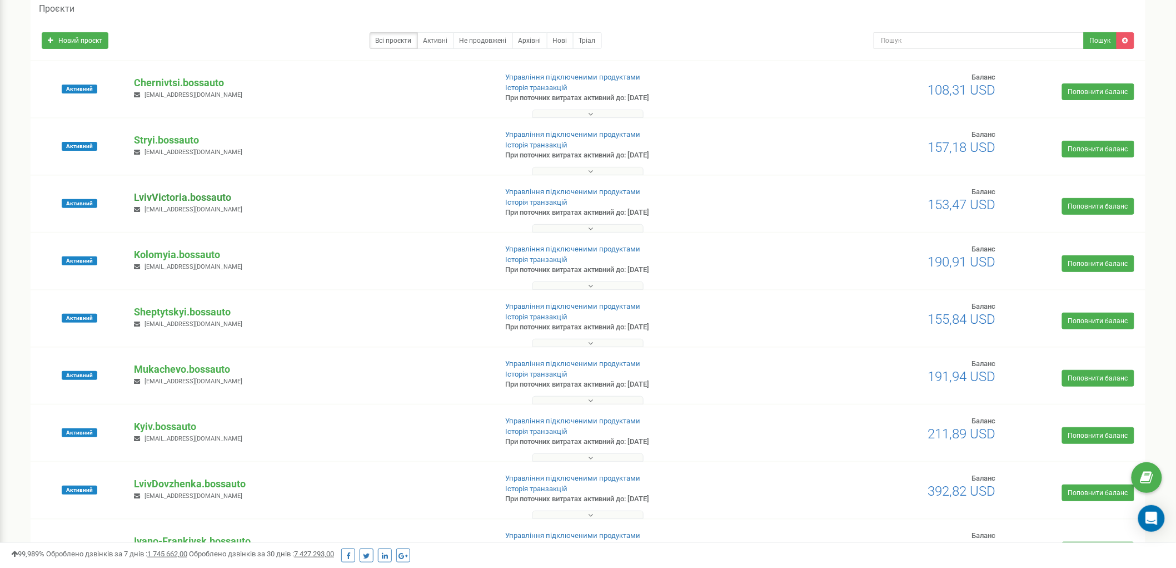
click at [186, 196] on p "LvivVictoria.bossauto" at bounding box center [310, 197] width 353 height 14
click at [210, 195] on p "LvivVictoria.bossauto" at bounding box center [310, 197] width 353 height 14
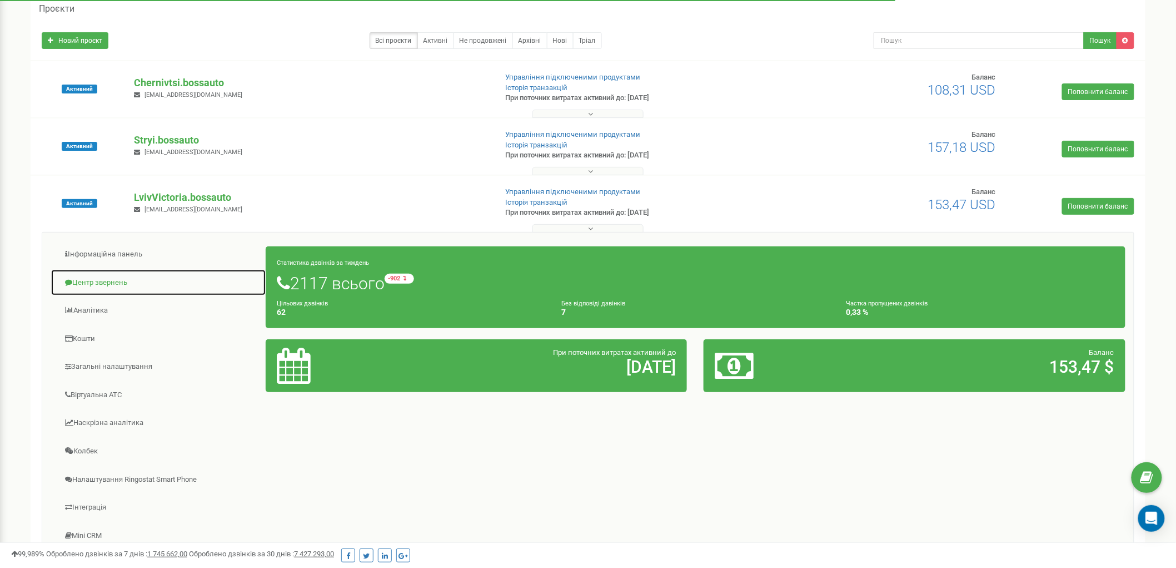
click at [115, 285] on link "Центр звернень" at bounding box center [159, 282] width 216 height 27
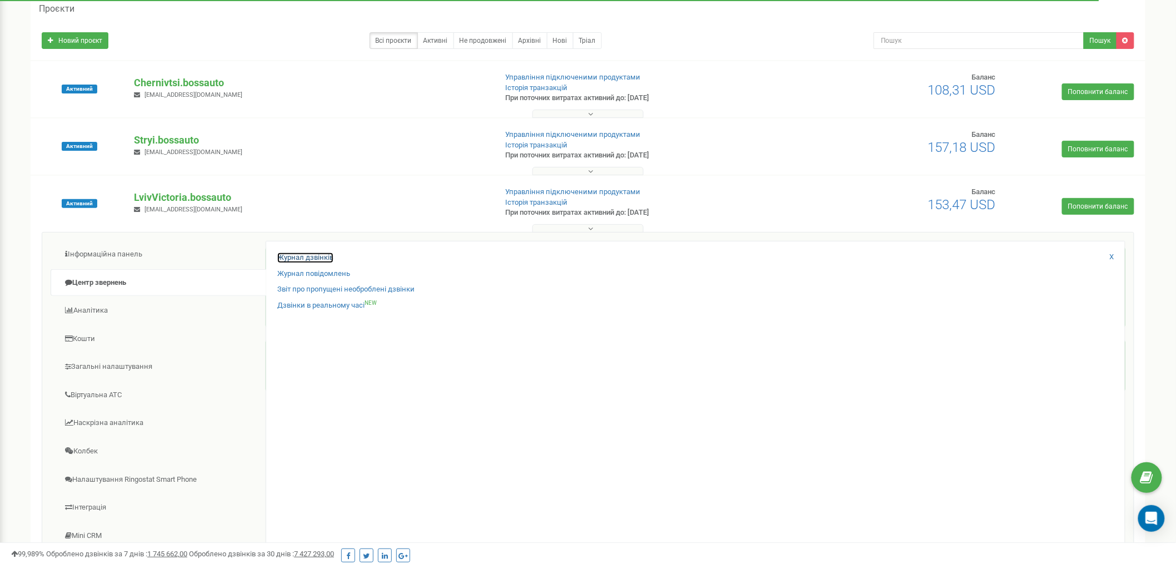
click at [292, 259] on link "Журнал дзвінків" at bounding box center [305, 257] width 56 height 11
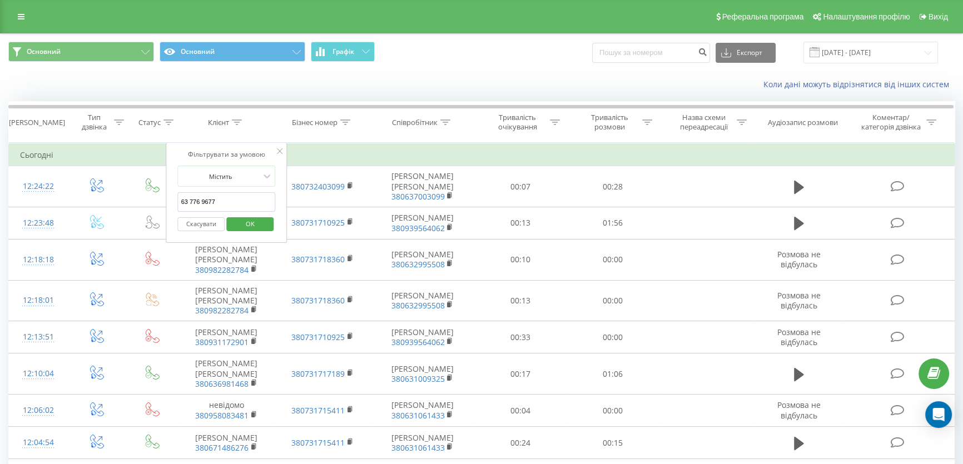
click at [203, 201] on input "63 776 9677" at bounding box center [227, 201] width 98 height 19
click at [202, 201] on input "63 776 9677" at bounding box center [227, 201] width 98 height 19
click at [204, 200] on input "63 776 9677" at bounding box center [227, 201] width 98 height 19
click at [201, 200] on input "63 776 9677" at bounding box center [227, 201] width 98 height 19
click at [190, 202] on input "63 7769677" at bounding box center [227, 201] width 98 height 19
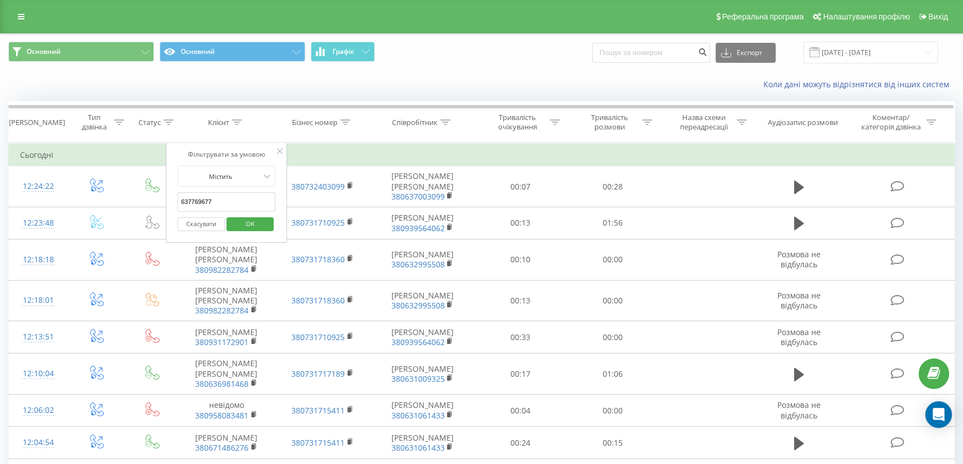
type input "637769677"
click at [265, 219] on span "OK" at bounding box center [250, 223] width 31 height 17
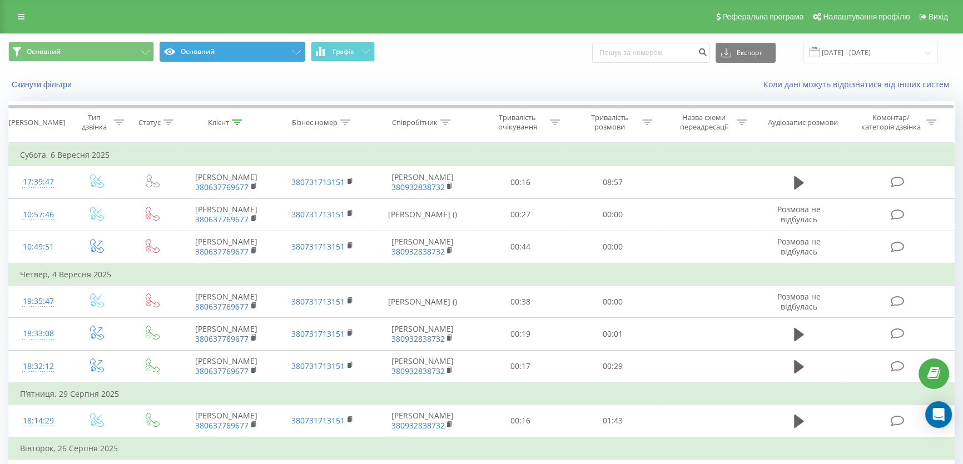
click at [250, 50] on button "Основний" at bounding box center [233, 52] width 146 height 20
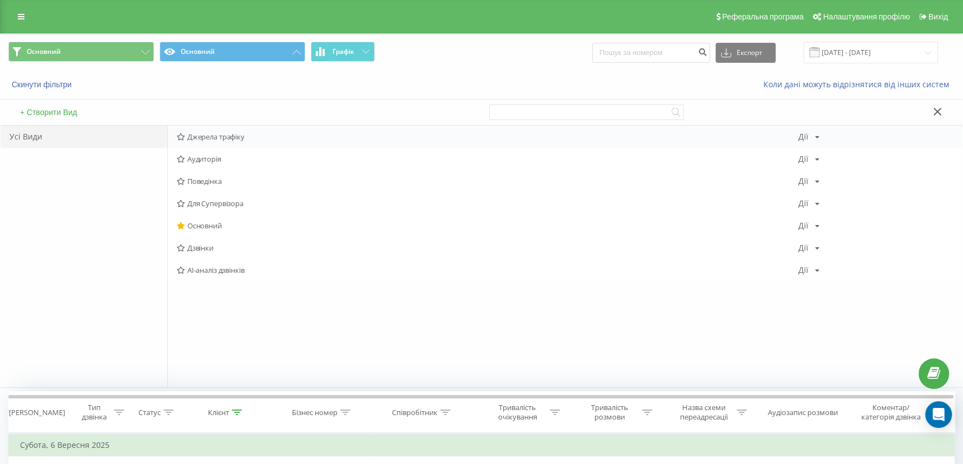
click at [213, 138] on span "Джерела трафіку" at bounding box center [487, 137] width 621 height 8
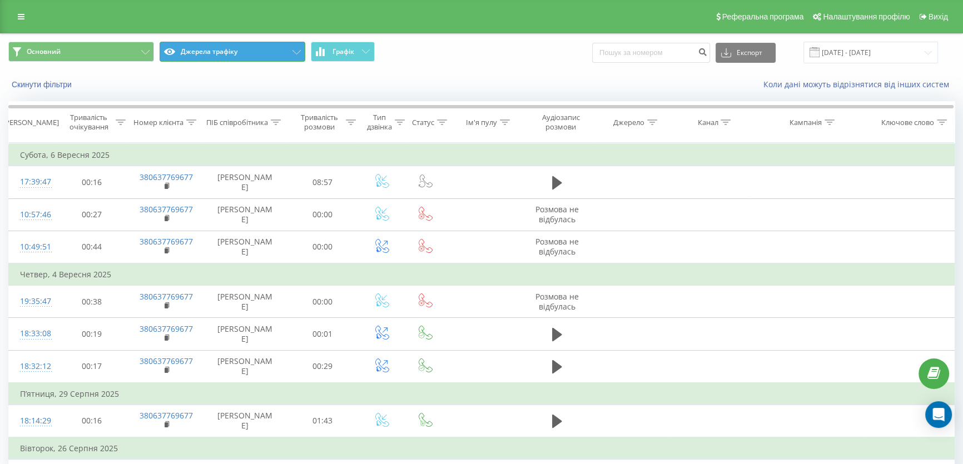
click at [201, 49] on button "Джерела трафіку" at bounding box center [233, 52] width 146 height 20
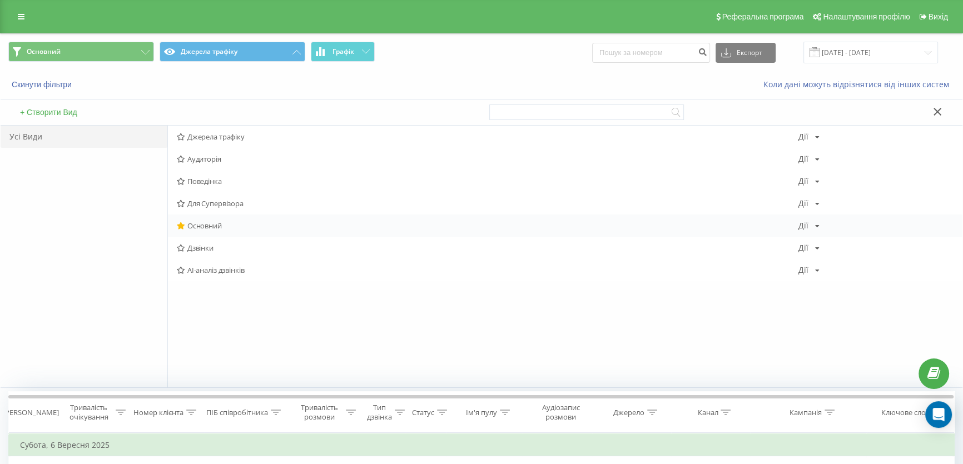
click at [203, 226] on span "Основний" at bounding box center [487, 226] width 621 height 8
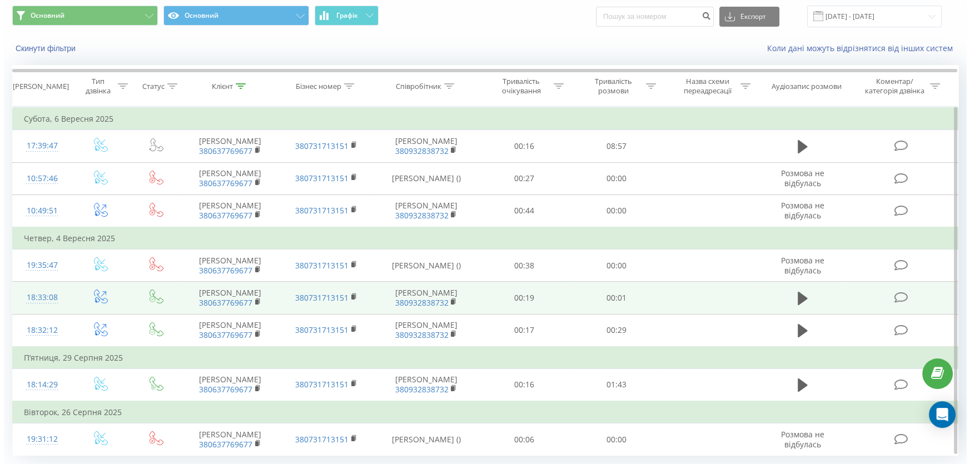
scroll to position [68, 0]
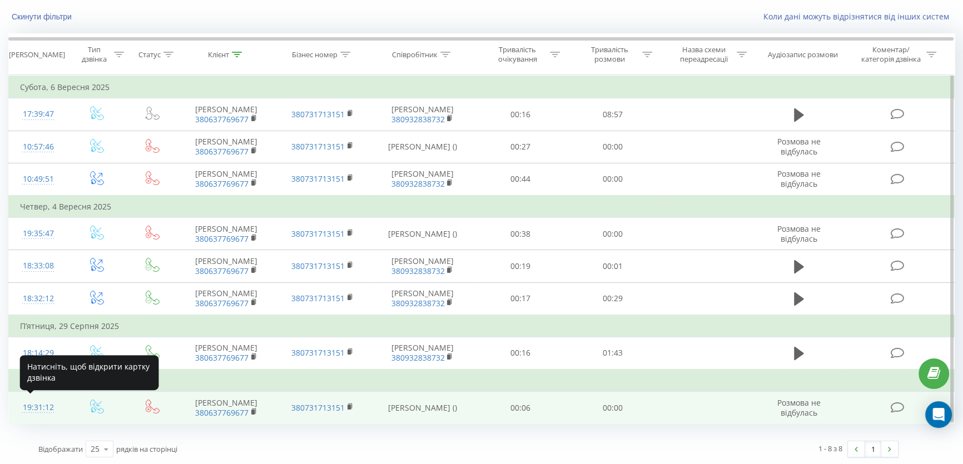
click at [42, 407] on div "19:31:12" at bounding box center [38, 408] width 37 height 22
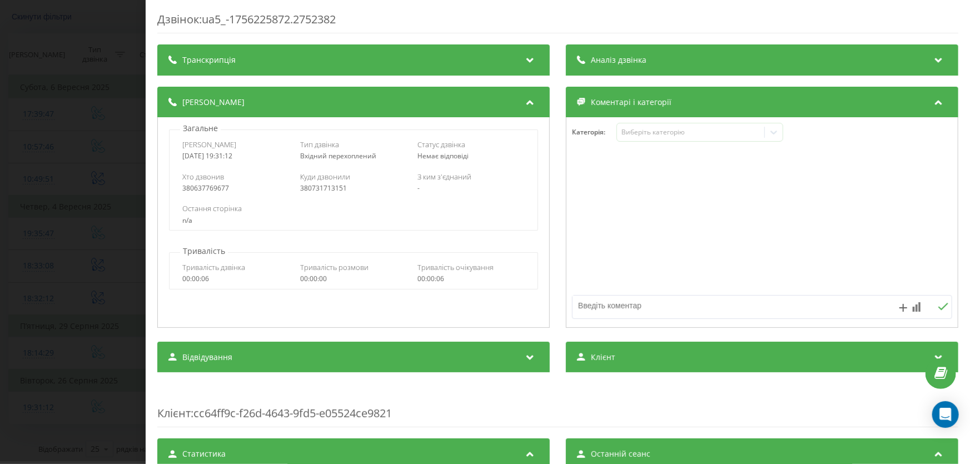
click at [106, 27] on div "Дзвінок : ua5_-1756225872.2752382 Транскрипція Для AI-аналізу майбутніх дзвінкі…" at bounding box center [485, 232] width 970 height 464
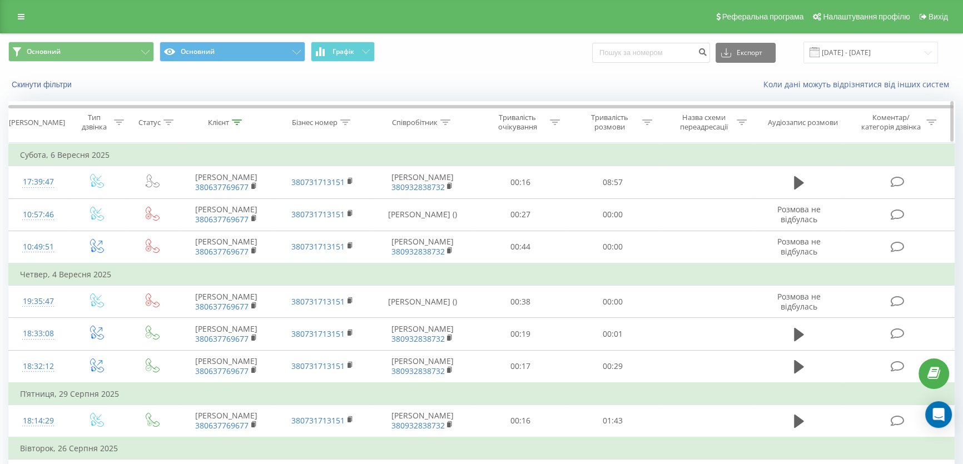
click at [235, 122] on icon at bounding box center [237, 123] width 10 height 6
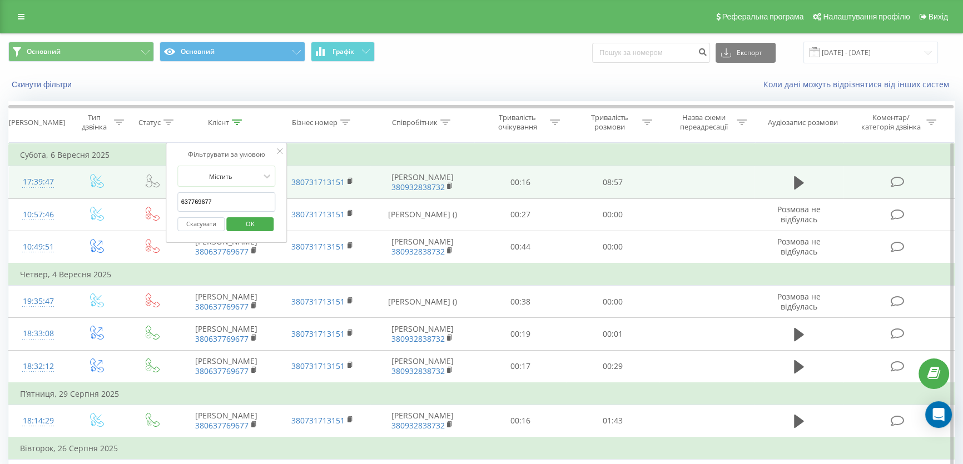
drag, startPoint x: 224, startPoint y: 198, endPoint x: 182, endPoint y: 192, distance: 42.6
click at [142, 188] on table "Фільтрувати за умовою Дорівнює Введіть значення Скасувати OK Фільтрувати за умо…" at bounding box center [481, 317] width 946 height 349
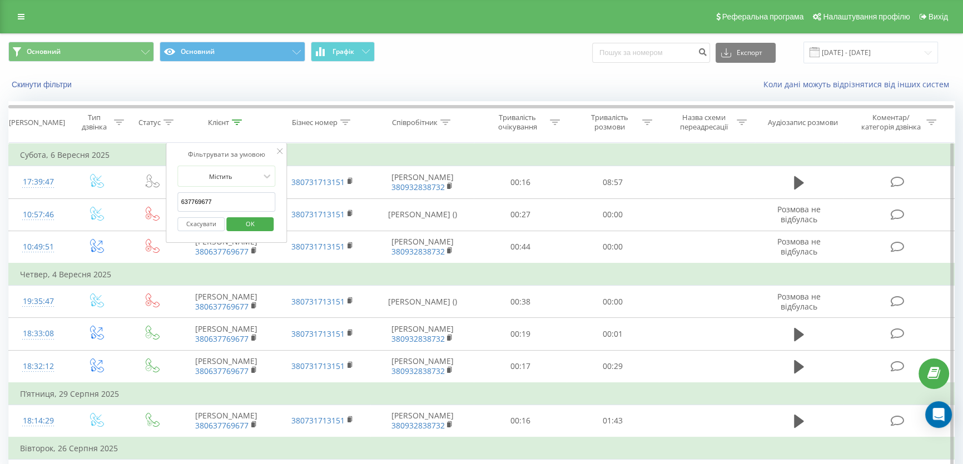
paste input "776"
click at [201, 201] on input "63 776 9677" at bounding box center [227, 201] width 98 height 19
click at [189, 195] on input "63 7769677" at bounding box center [227, 201] width 98 height 19
click at [257, 225] on span "OK" at bounding box center [250, 223] width 31 height 17
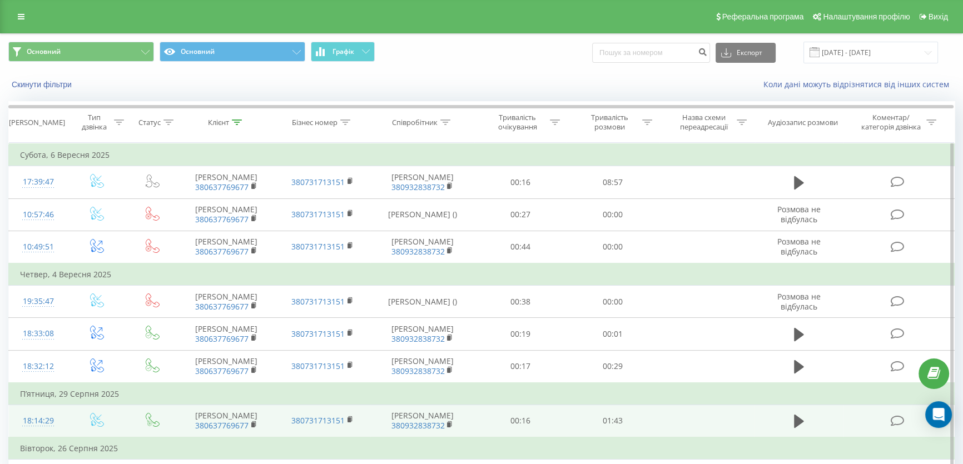
scroll to position [68, 0]
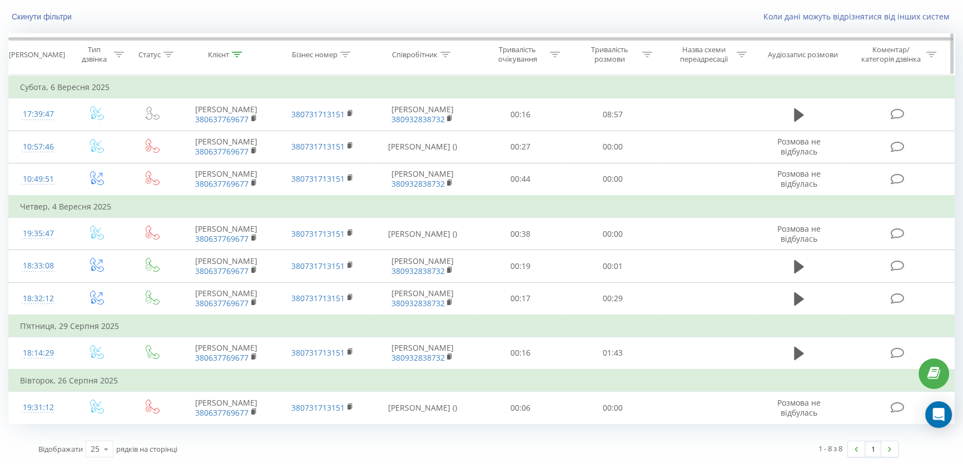
click at [237, 54] on icon at bounding box center [237, 55] width 10 height 6
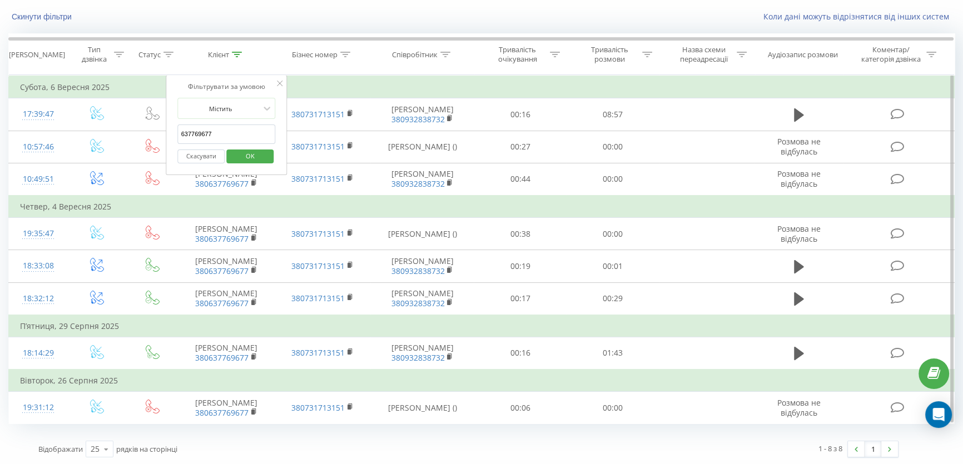
drag, startPoint x: 230, startPoint y: 133, endPoint x: 176, endPoint y: 132, distance: 53.9
click at [154, 123] on table "Фільтрувати за умовою Дорівнює Введіть значення Скасувати OK Фільтрувати за умо…" at bounding box center [481, 249] width 946 height 349
paste input "7 882 9843"
click at [203, 132] on input "67 882 9843" at bounding box center [227, 134] width 98 height 19
click at [201, 131] on input "67 882 9843" at bounding box center [227, 134] width 98 height 19
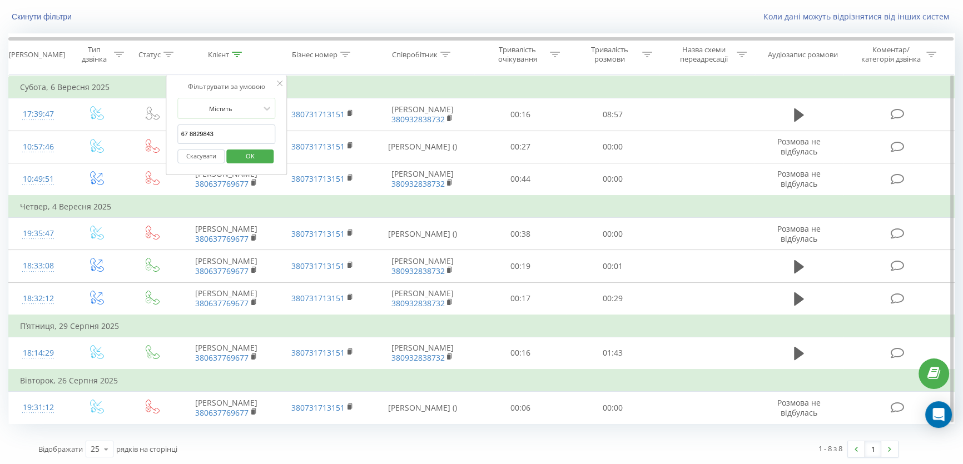
click at [188, 130] on input "67 8829843" at bounding box center [227, 134] width 98 height 19
click at [186, 128] on input "67 8829843" at bounding box center [227, 134] width 98 height 19
click at [189, 133] on input "67 8829843" at bounding box center [227, 134] width 98 height 19
type input "678829843"
click at [251, 156] on span "OK" at bounding box center [250, 155] width 31 height 17
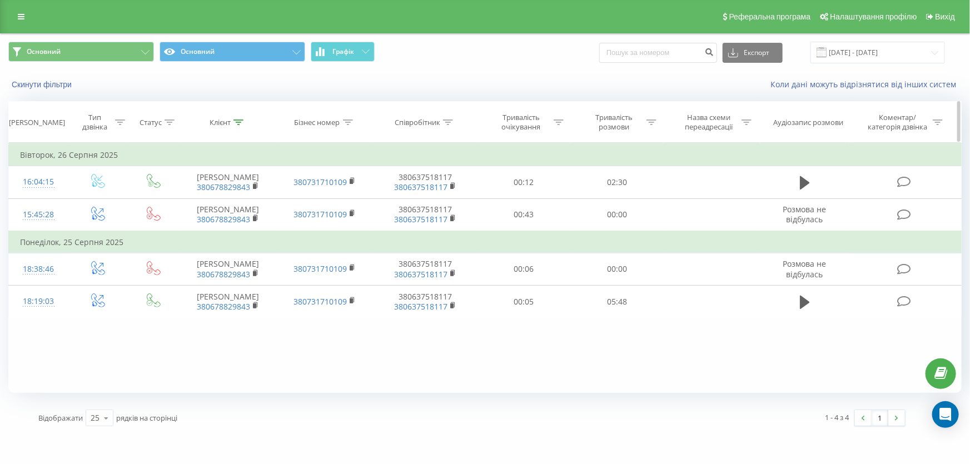
click at [238, 122] on icon at bounding box center [239, 123] width 10 height 6
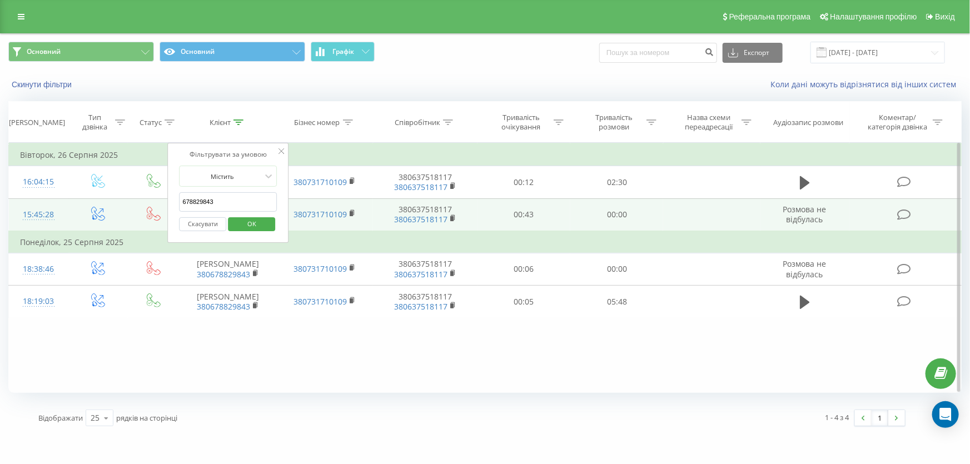
drag, startPoint x: 223, startPoint y: 200, endPoint x: 163, endPoint y: 202, distance: 60.1
click at [165, 202] on table "Фільтрувати за умовою Дорівнює Введіть значення Скасувати OK Фільтрувати за умо…" at bounding box center [484, 230] width 953 height 175
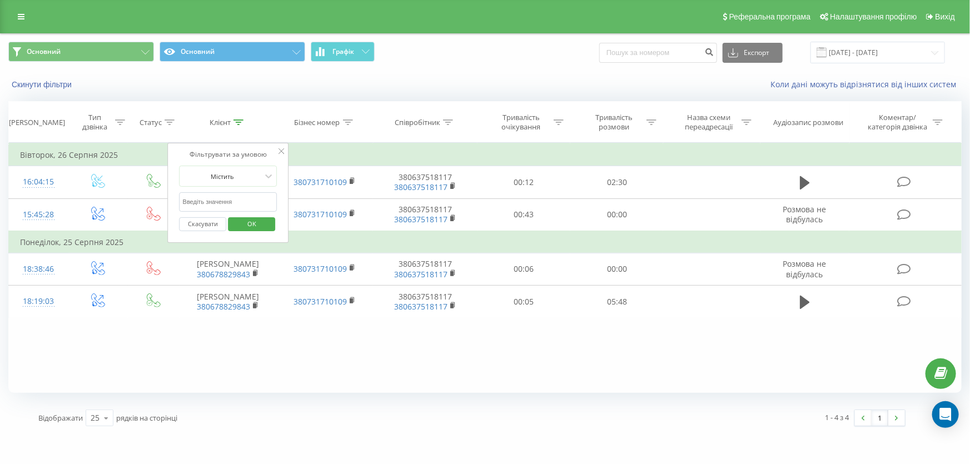
click at [260, 227] on span "OK" at bounding box center [251, 223] width 31 height 17
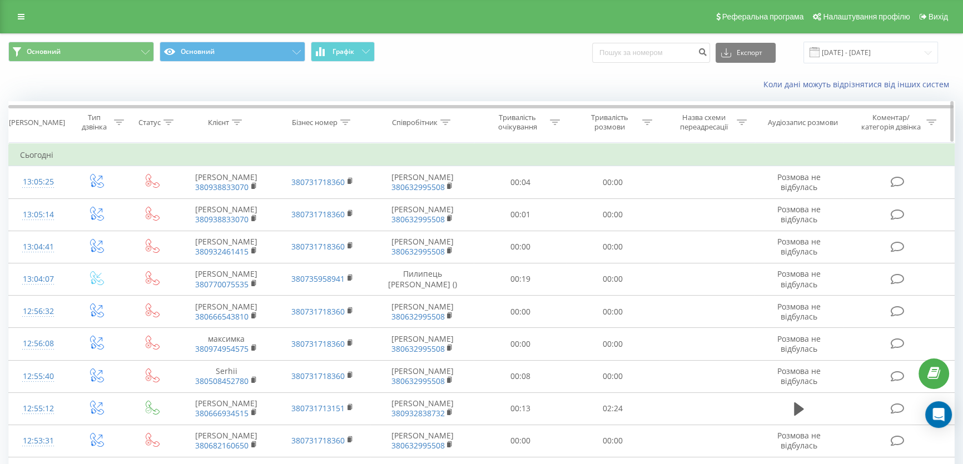
click at [343, 122] on icon at bounding box center [345, 123] width 10 height 6
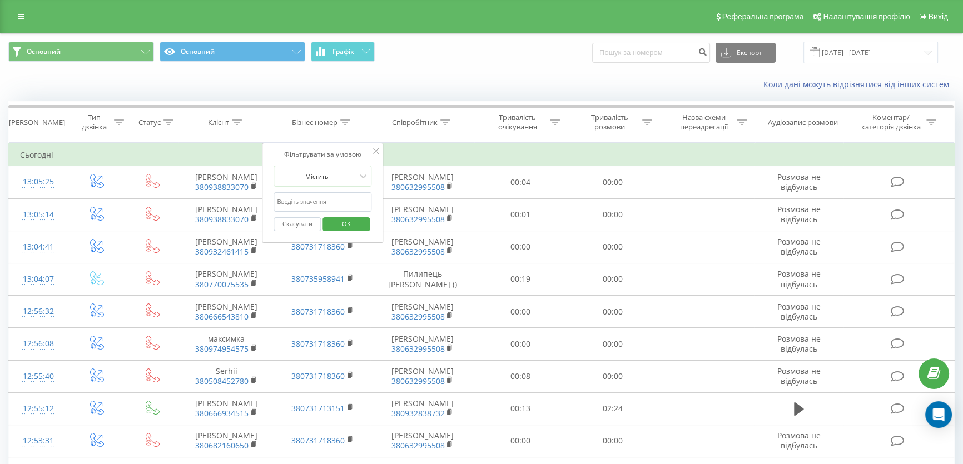
click at [331, 197] on input "text" at bounding box center [322, 201] width 98 height 19
paste input "963703758"
click at [345, 220] on span "OK" at bounding box center [346, 223] width 31 height 17
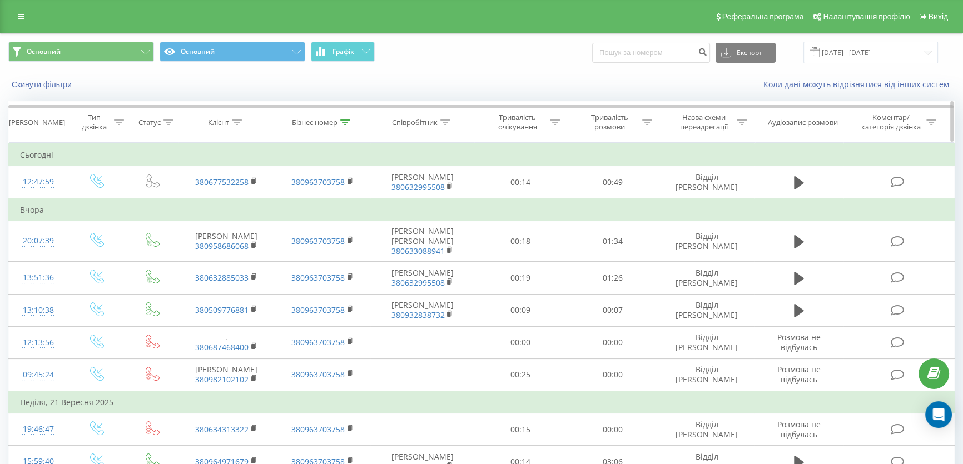
click at [345, 120] on icon at bounding box center [345, 123] width 10 height 6
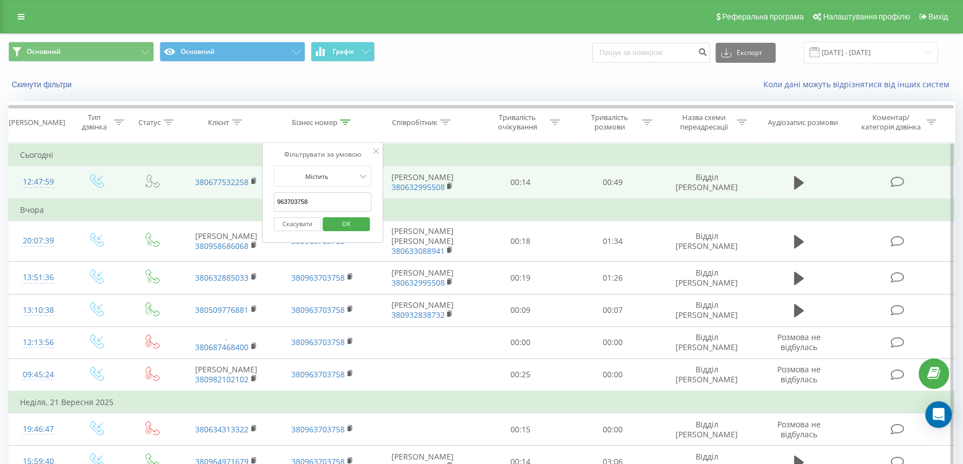
drag, startPoint x: 323, startPoint y: 201, endPoint x: 241, endPoint y: 202, distance: 82.3
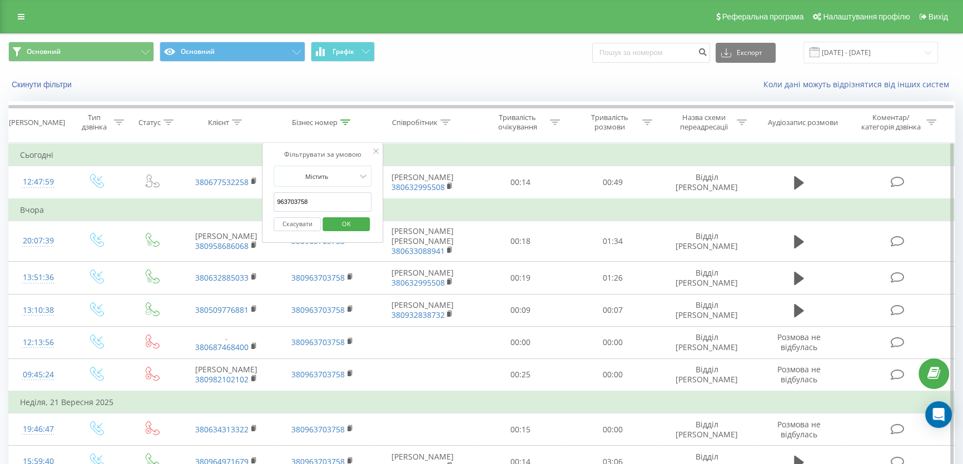
paste input "819"
type input "963703819"
click at [350, 224] on span "OK" at bounding box center [346, 223] width 31 height 17
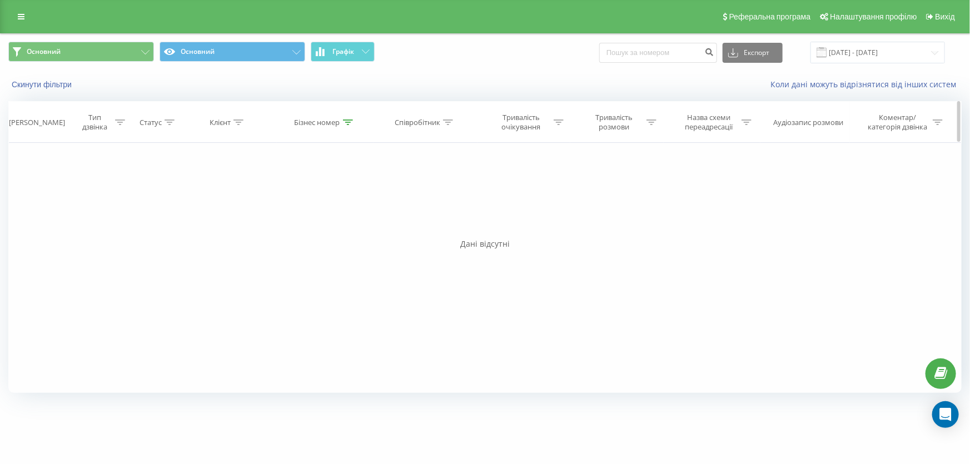
click at [346, 121] on icon at bounding box center [348, 123] width 10 height 6
click at [858, 45] on input "[DATE] - [DATE]" at bounding box center [877, 53] width 135 height 22
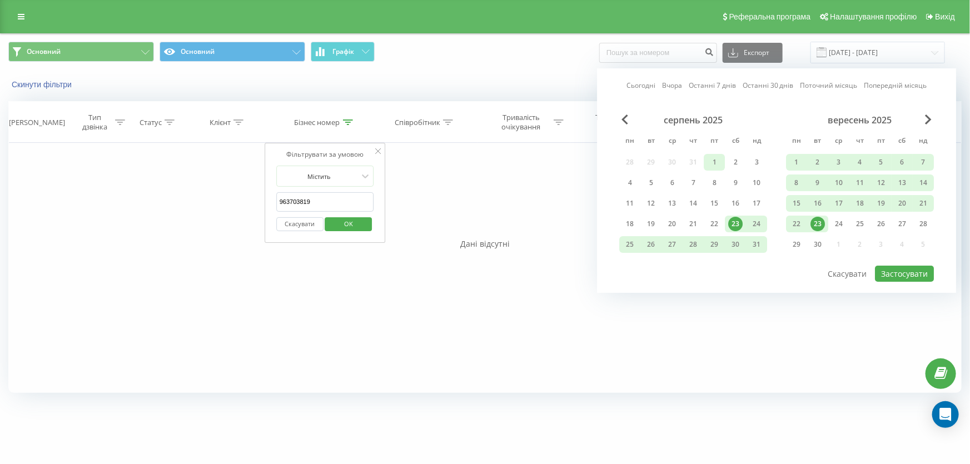
click at [715, 161] on div "1" at bounding box center [714, 162] width 14 height 14
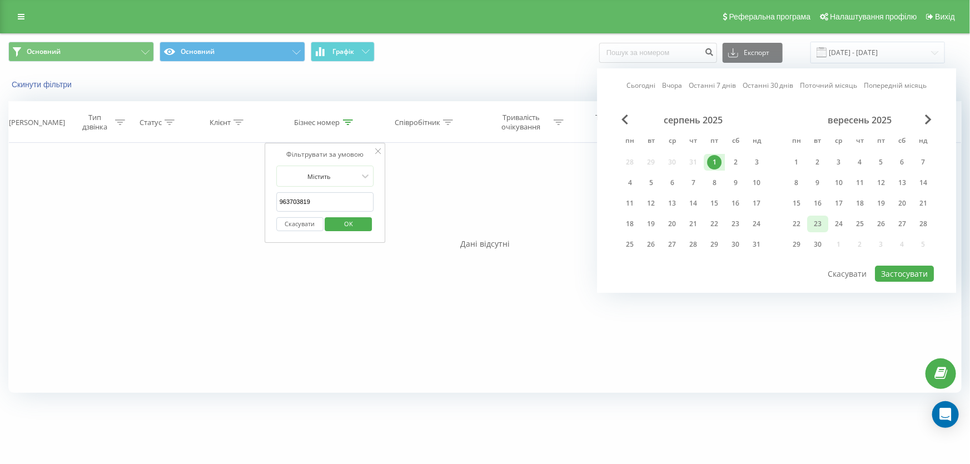
click at [817, 224] on div "23" at bounding box center [817, 224] width 14 height 14
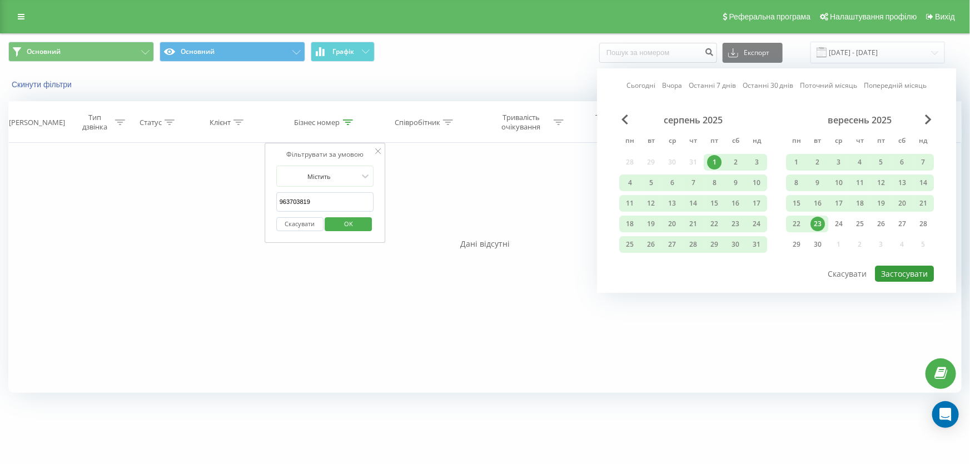
click at [914, 266] on button "Застосувати" at bounding box center [904, 274] width 59 height 16
type input "[DATE] - [DATE]"
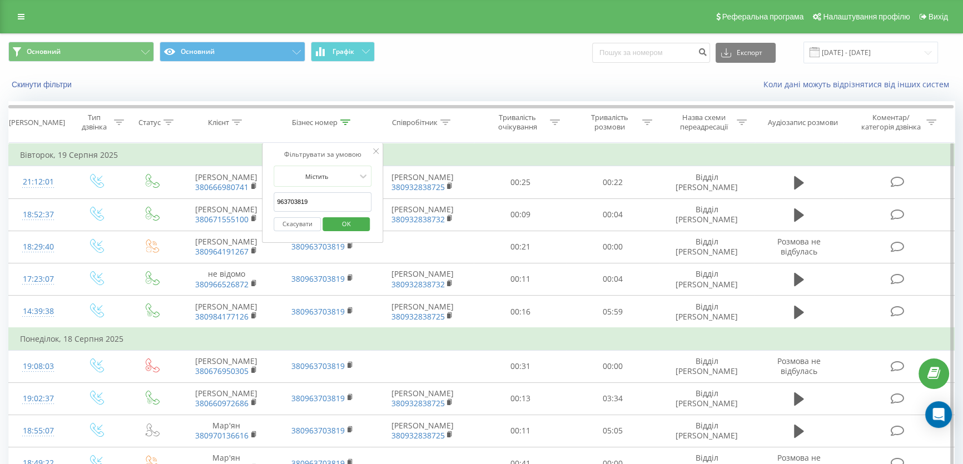
click at [377, 153] on icon at bounding box center [376, 151] width 6 height 6
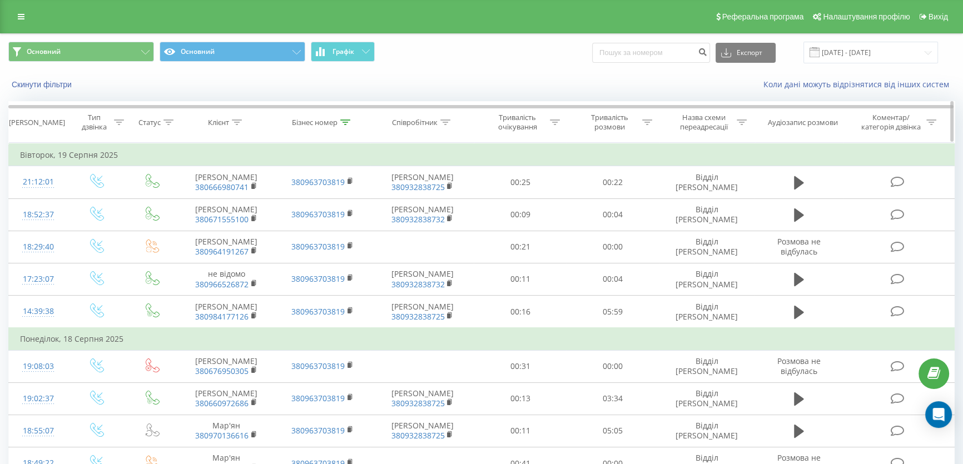
click at [346, 123] on icon at bounding box center [345, 123] width 10 height 6
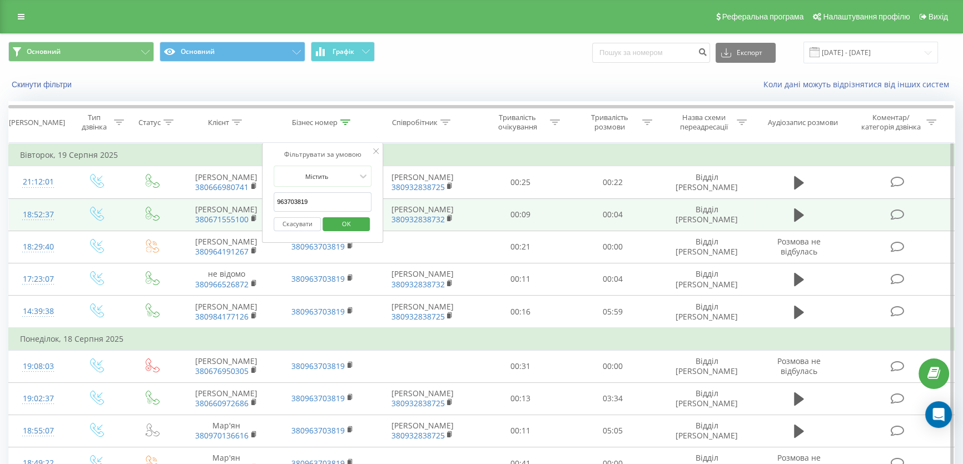
drag, startPoint x: 324, startPoint y: 198, endPoint x: 240, endPoint y: 198, distance: 83.9
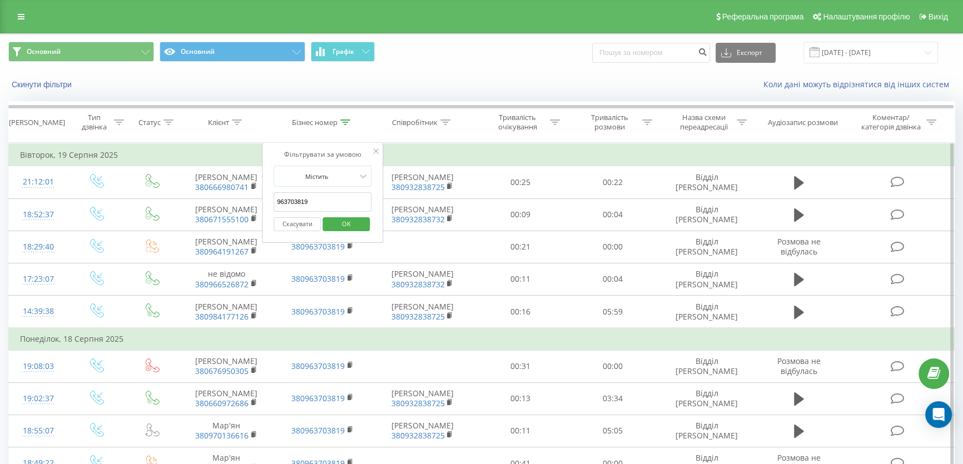
paste input "734428946"
click at [342, 226] on span "OK" at bounding box center [346, 223] width 31 height 17
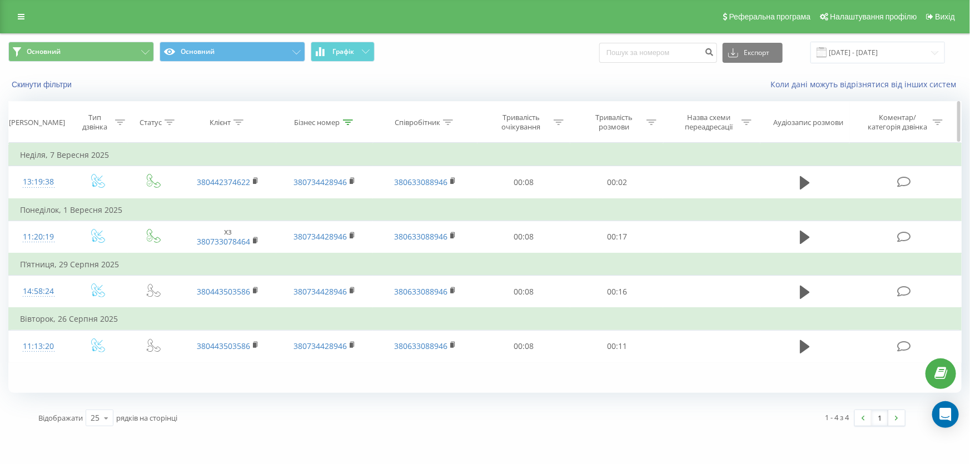
click at [345, 121] on icon at bounding box center [348, 123] width 10 height 6
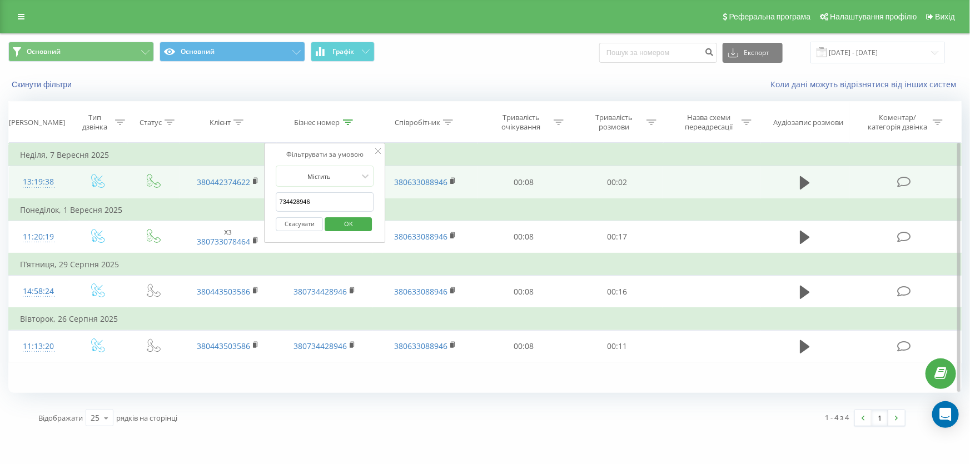
drag, startPoint x: 322, startPoint y: 197, endPoint x: 245, endPoint y: 195, distance: 76.8
click at [245, 195] on table "Фільтрувати за умовою Дорівнює Введіть значення Скасувати OK Фільтрувати за умо…" at bounding box center [484, 253] width 953 height 220
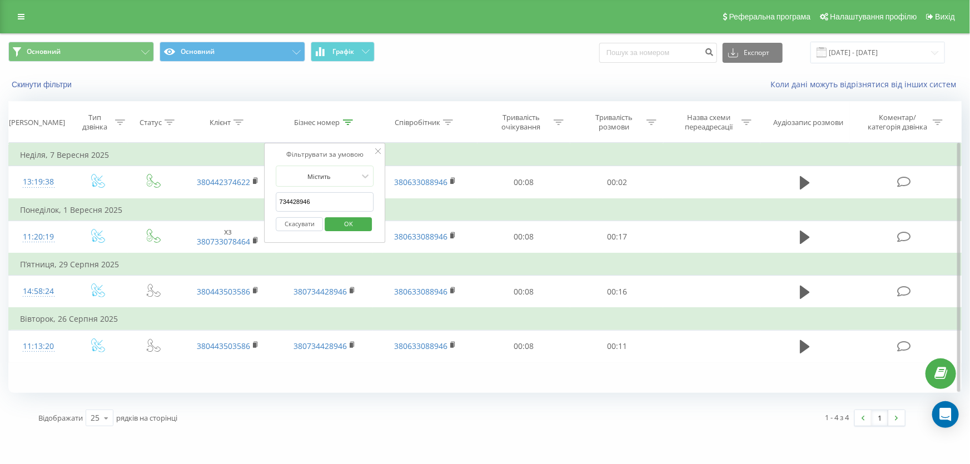
paste input "380731713022"
click at [342, 224] on span "OK" at bounding box center [348, 223] width 31 height 17
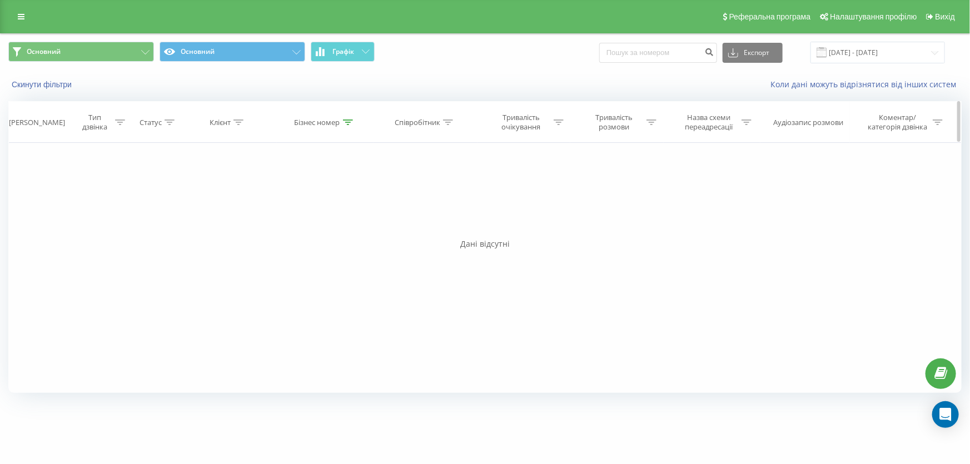
click at [353, 123] on div "Бізнес номер" at bounding box center [325, 122] width 97 height 9
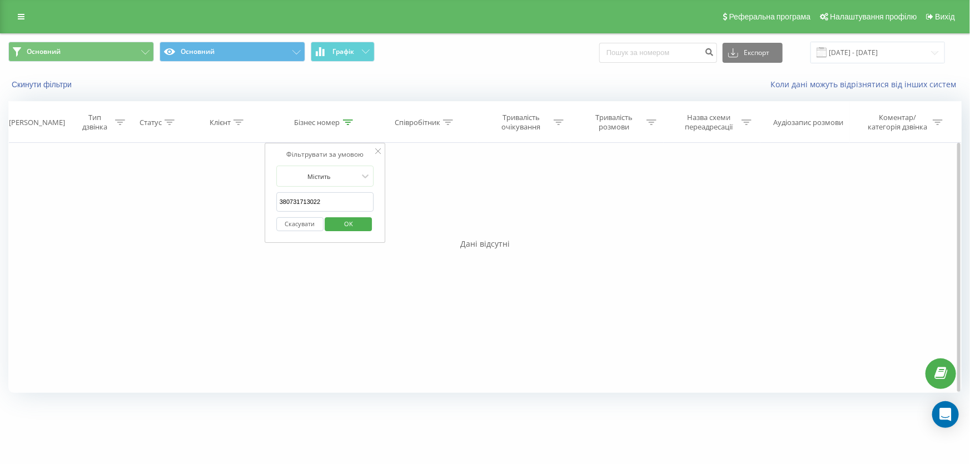
drag, startPoint x: 291, startPoint y: 201, endPoint x: 258, endPoint y: 195, distance: 33.5
click at [258, 195] on div "Фільтрувати за умовою Дорівнює Введіть значення Скасувати OK Фільтрувати за умо…" at bounding box center [484, 268] width 953 height 250
click at [312, 191] on form "Містить 380731713022 Скасувати OK" at bounding box center [325, 201] width 98 height 71
click at [291, 197] on input "380731713022" at bounding box center [325, 201] width 98 height 19
type input "731713022"
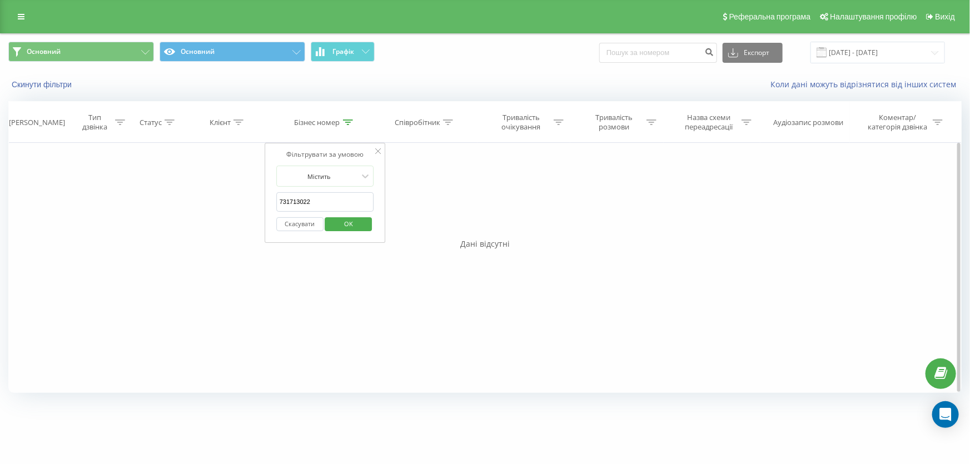
click at [358, 220] on span "OK" at bounding box center [348, 223] width 31 height 17
click at [347, 121] on icon at bounding box center [348, 123] width 10 height 6
click at [377, 150] on icon at bounding box center [378, 151] width 6 height 6
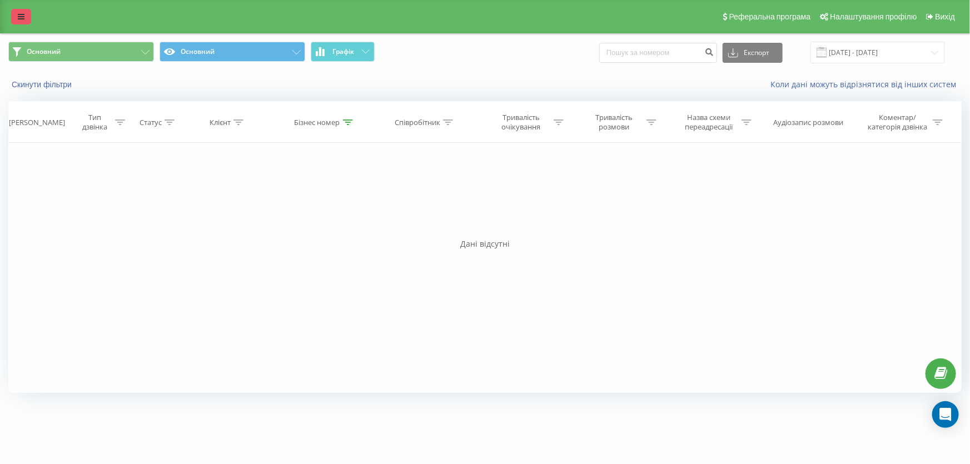
click at [14, 21] on link at bounding box center [21, 17] width 20 height 16
